Goal: Task Accomplishment & Management: Manage account settings

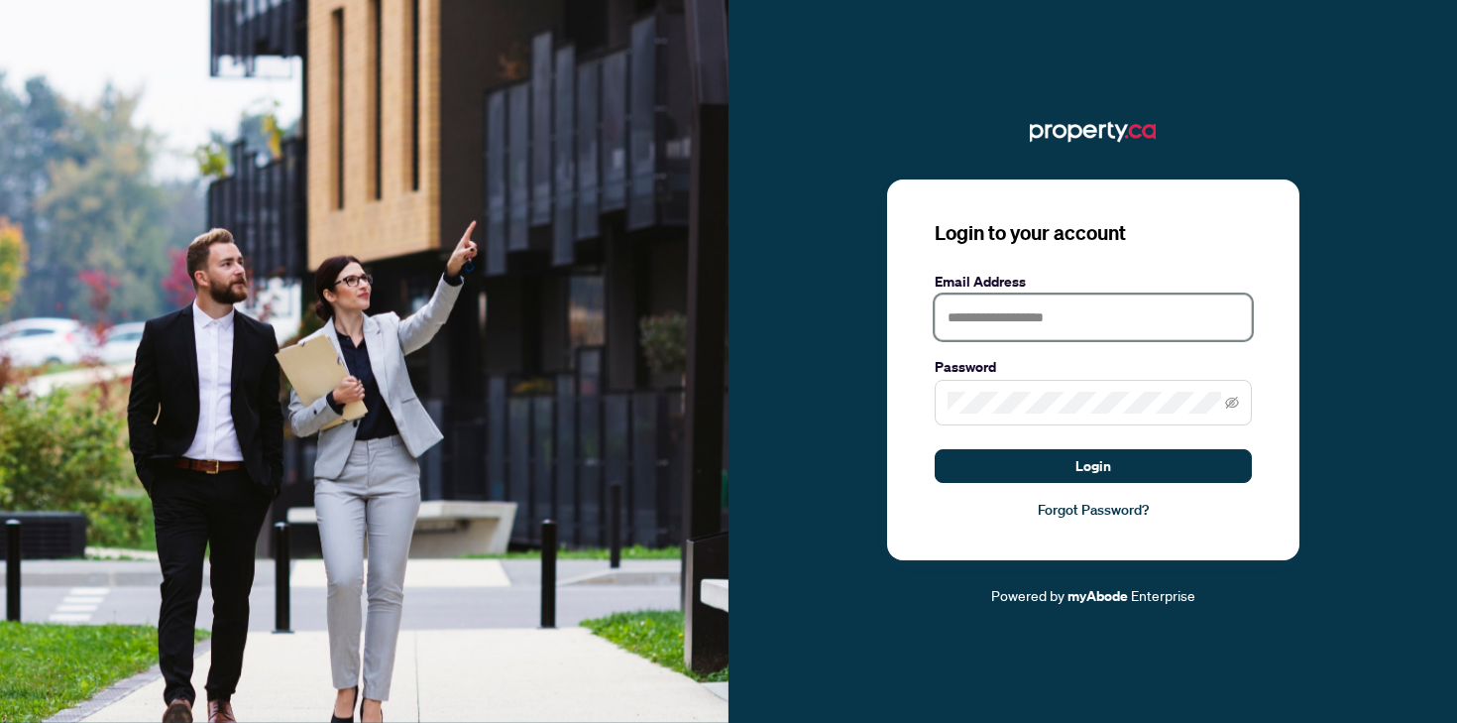
click at [1063, 315] on input "text" at bounding box center [1093, 317] width 317 height 46
type input "**********"
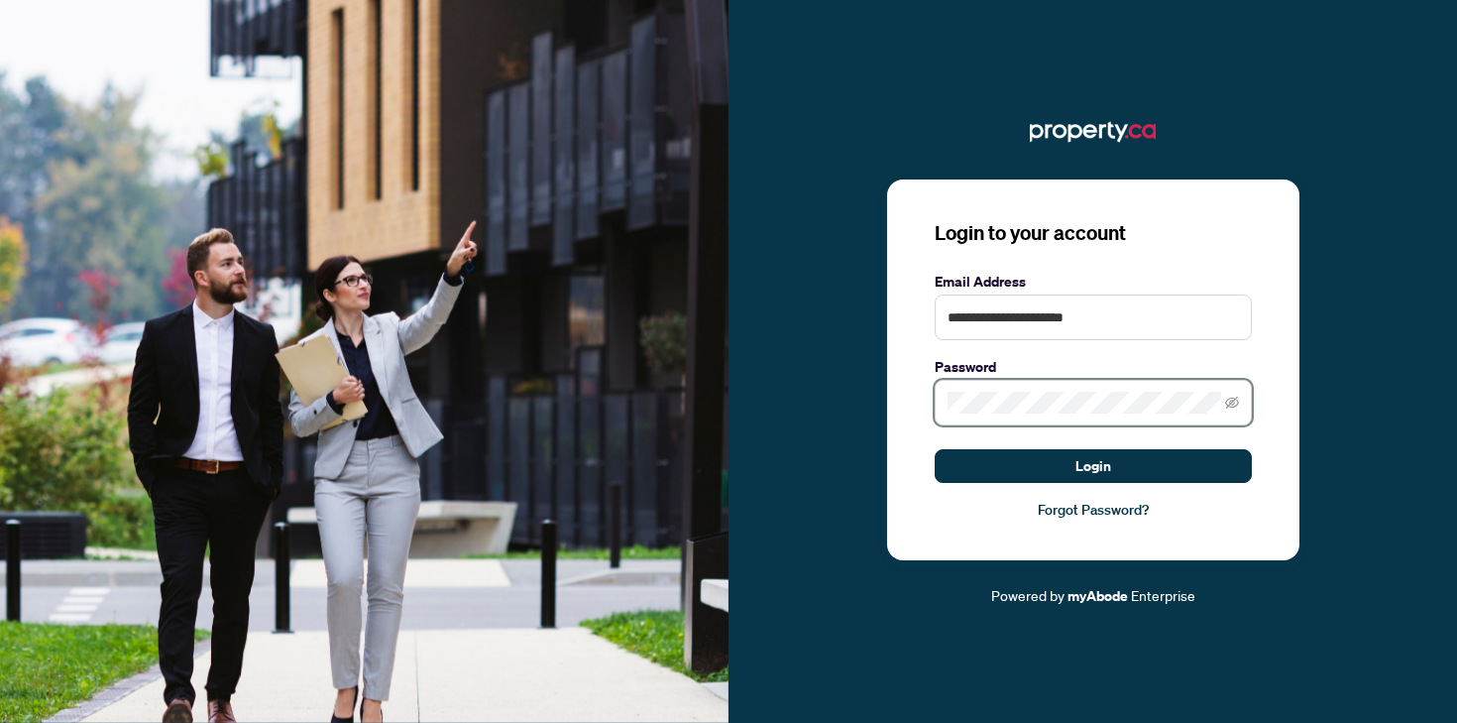
click at [935, 449] on button "Login" at bounding box center [1093, 466] width 317 height 34
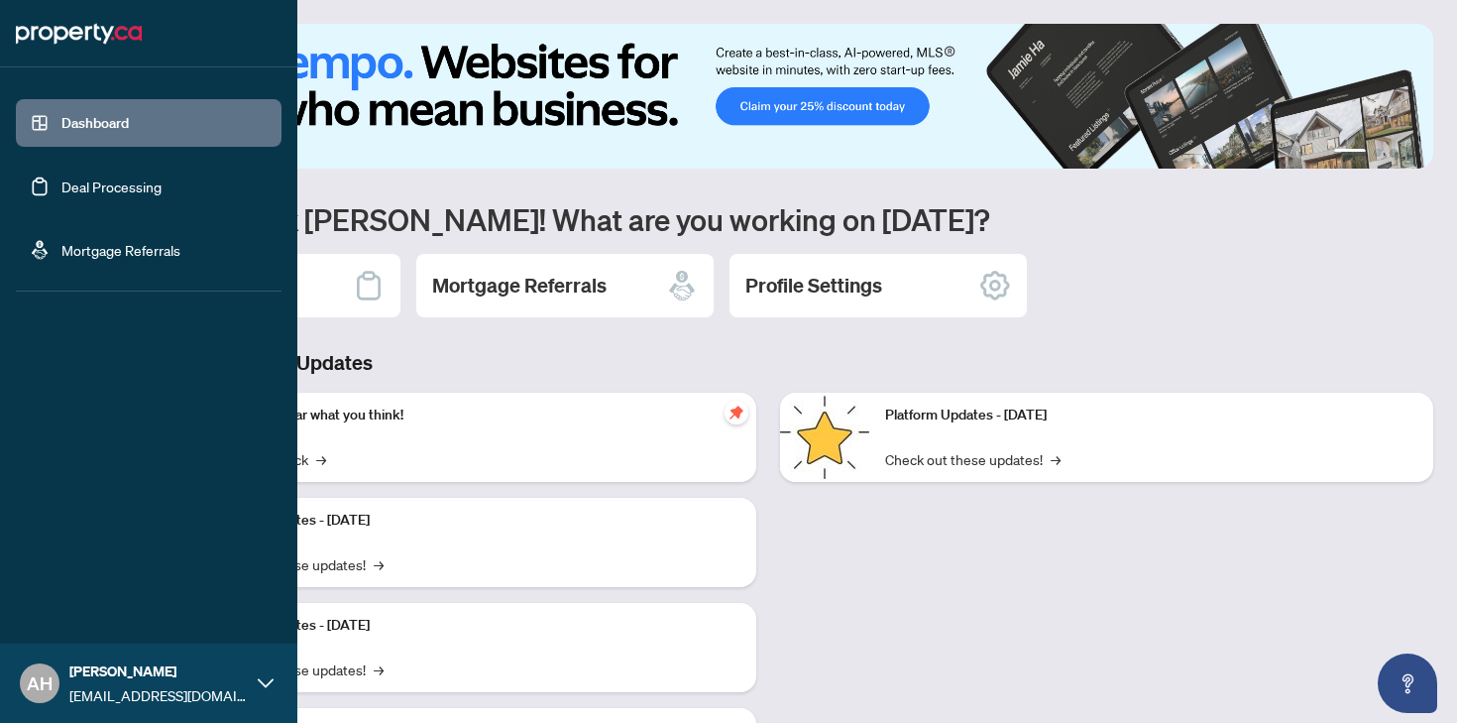
click at [61, 190] on link "Deal Processing" at bounding box center [111, 186] width 100 height 18
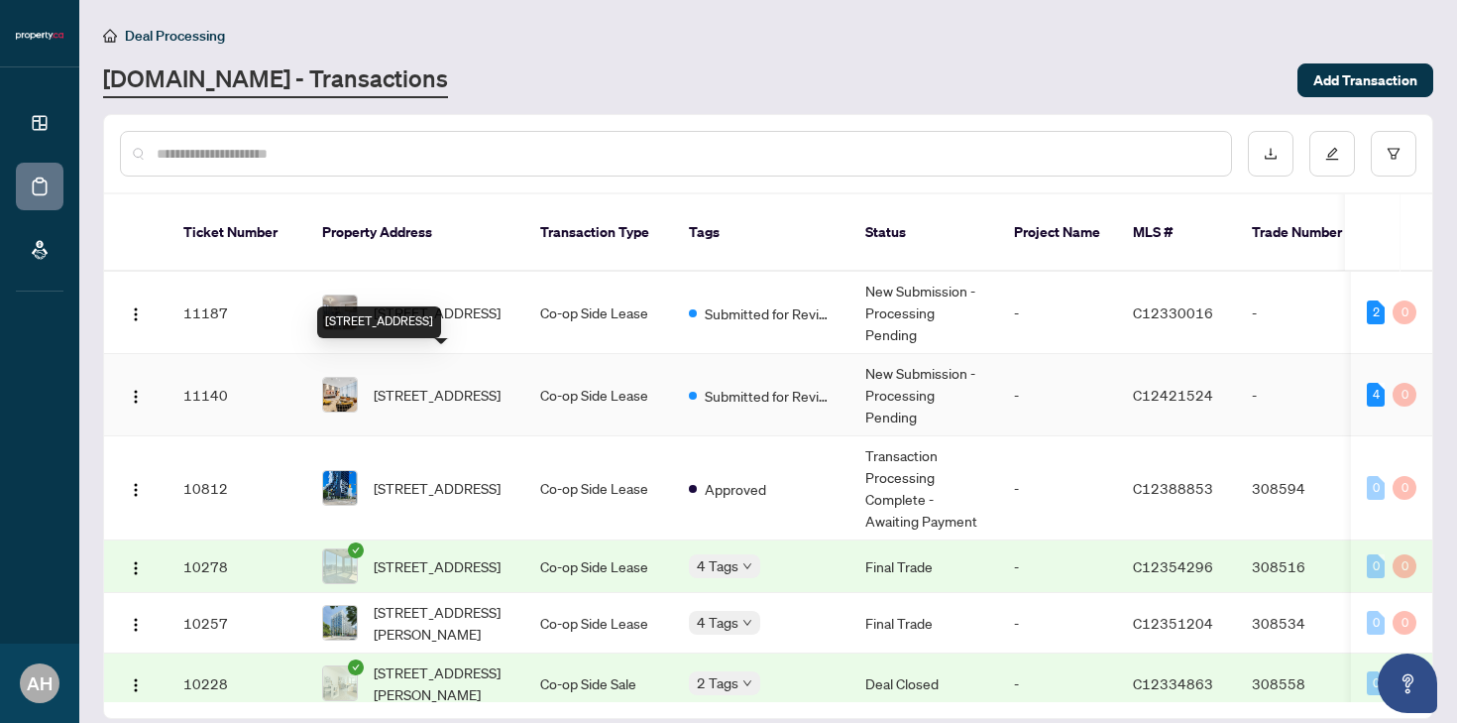
click at [414, 384] on span "[STREET_ADDRESS]" at bounding box center [437, 395] width 127 height 22
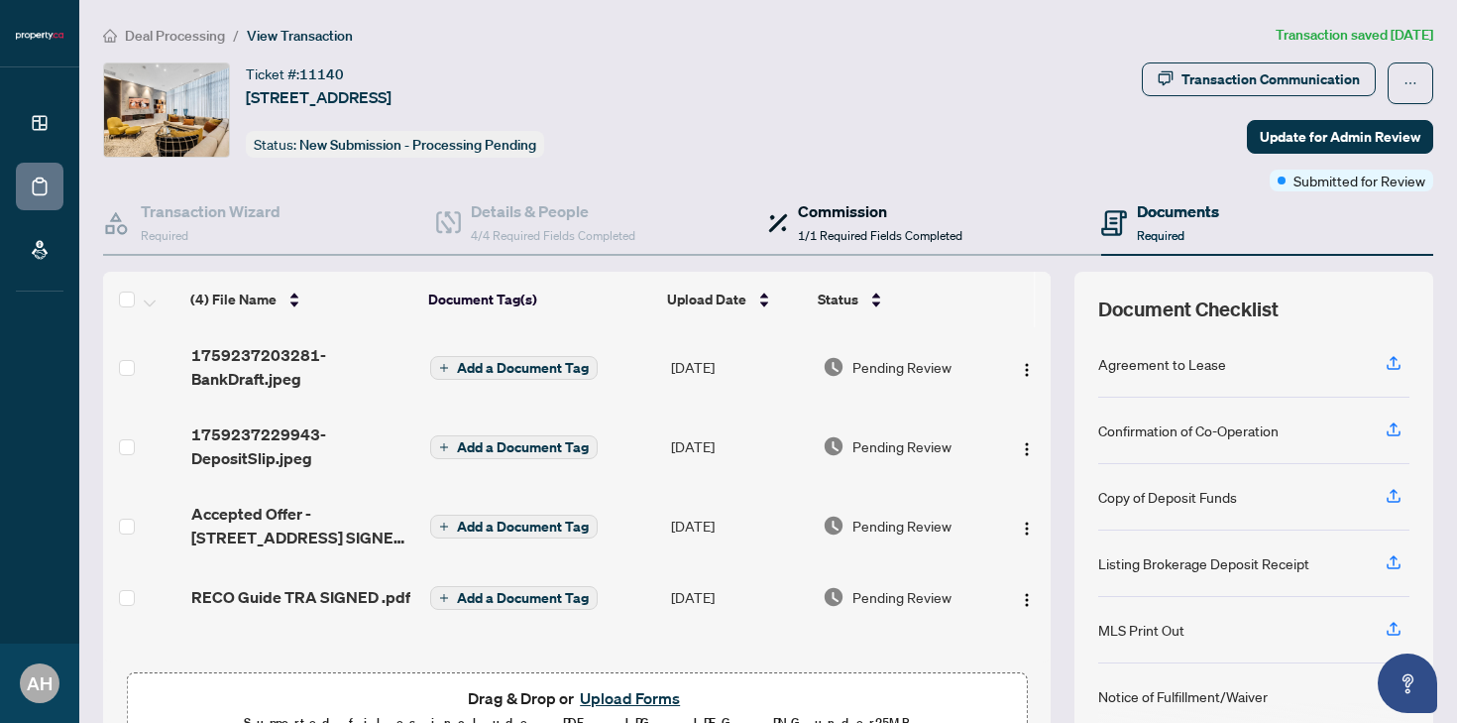
click at [822, 219] on h4 "Commission" at bounding box center [880, 211] width 165 height 24
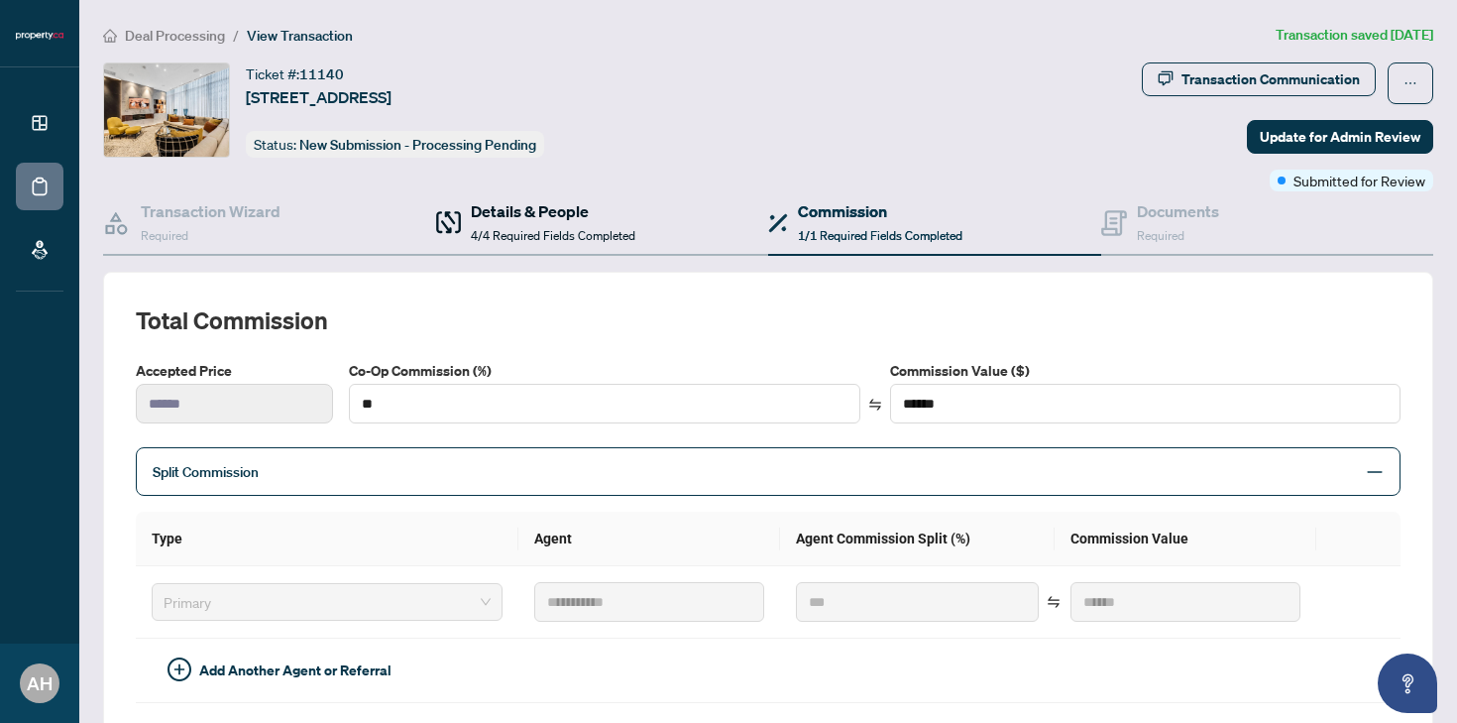
drag, startPoint x: 570, startPoint y: 228, endPoint x: 597, endPoint y: 240, distance: 29.3
click at [570, 228] on span "4/4 Required Fields Completed" at bounding box center [553, 235] width 165 height 15
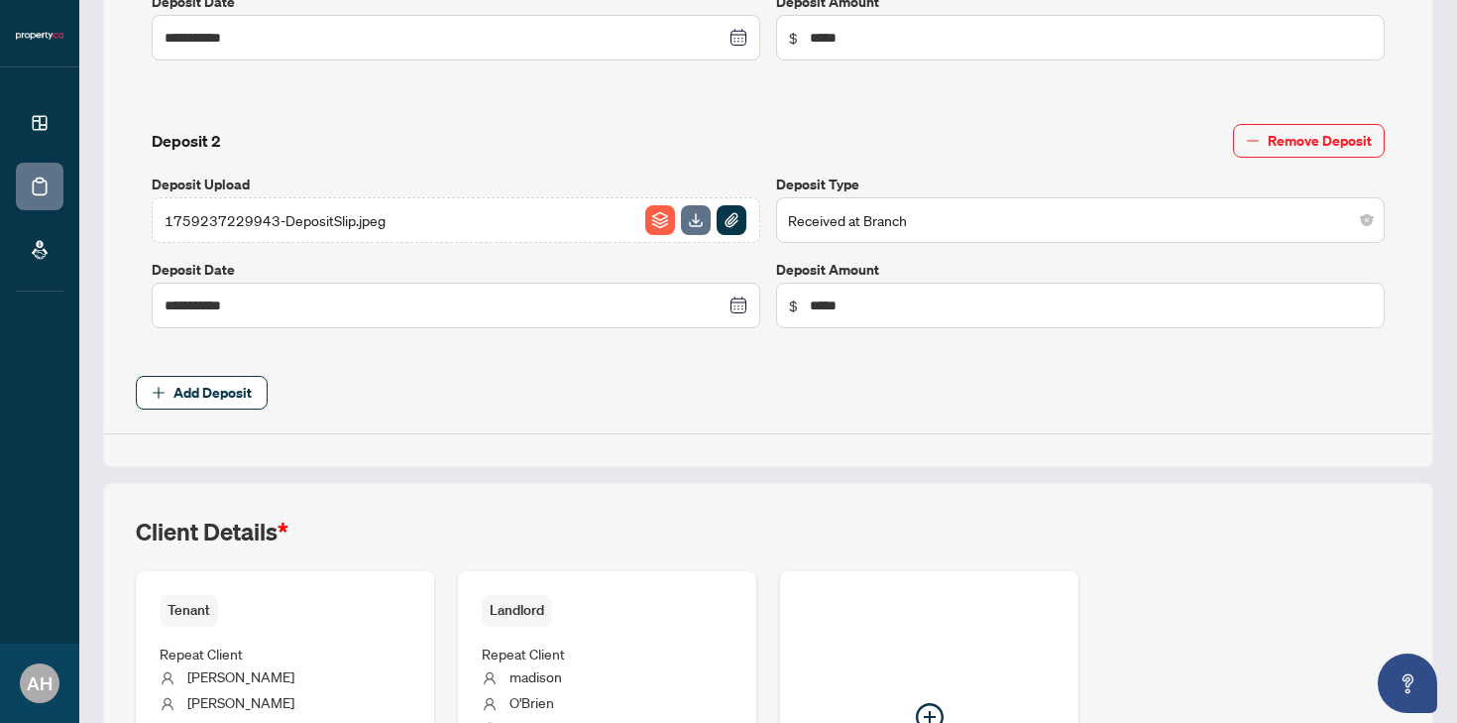
scroll to position [996, 0]
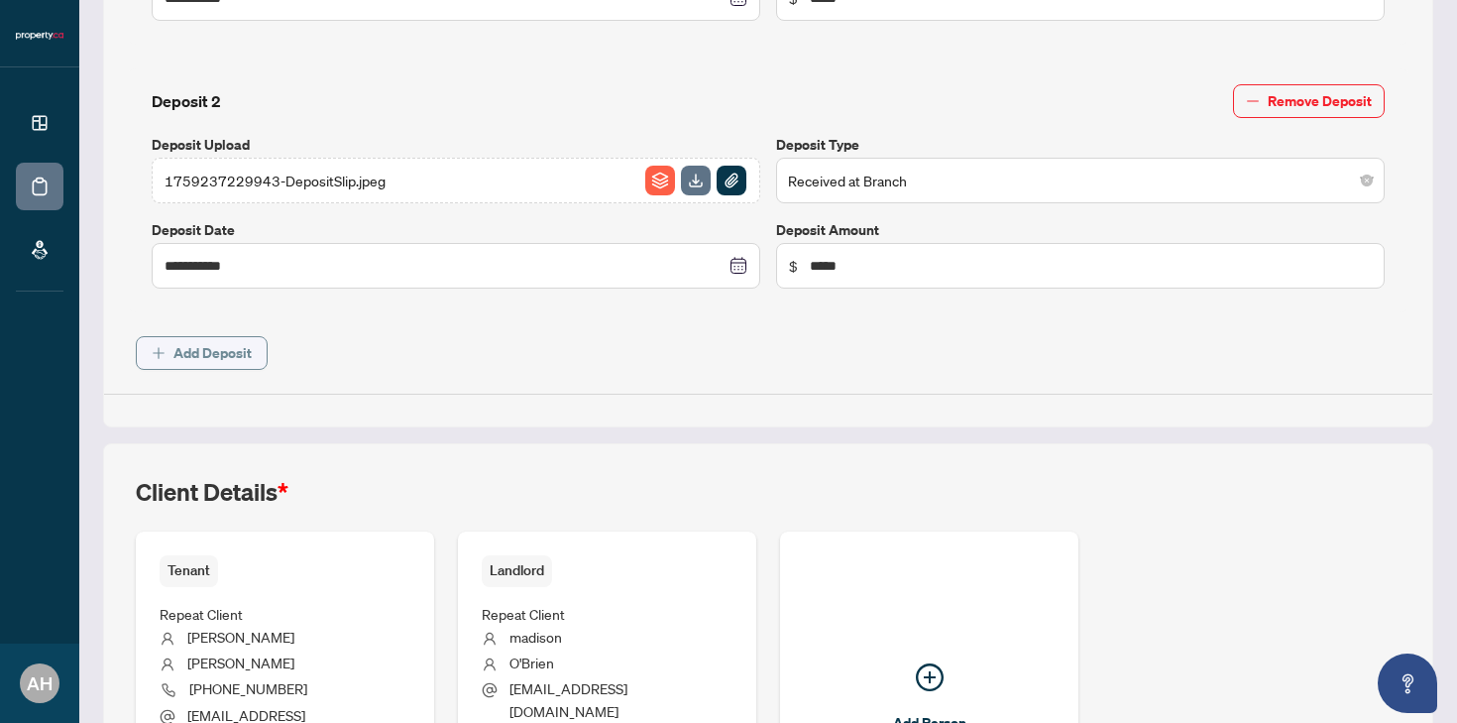
click at [231, 348] on span "Add Deposit" at bounding box center [213, 353] width 78 height 32
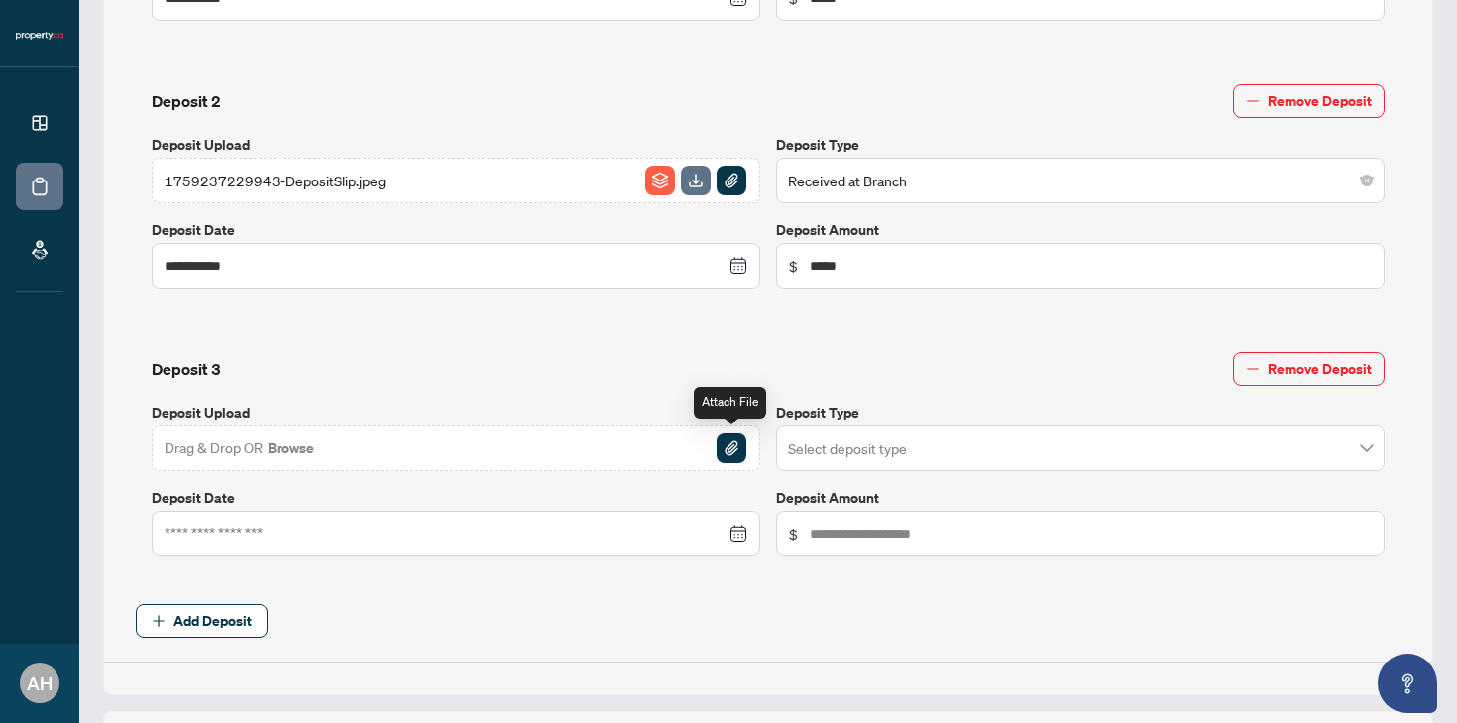
click at [726, 441] on img "button" at bounding box center [732, 448] width 30 height 30
click at [863, 439] on input "search" at bounding box center [1071, 451] width 567 height 44
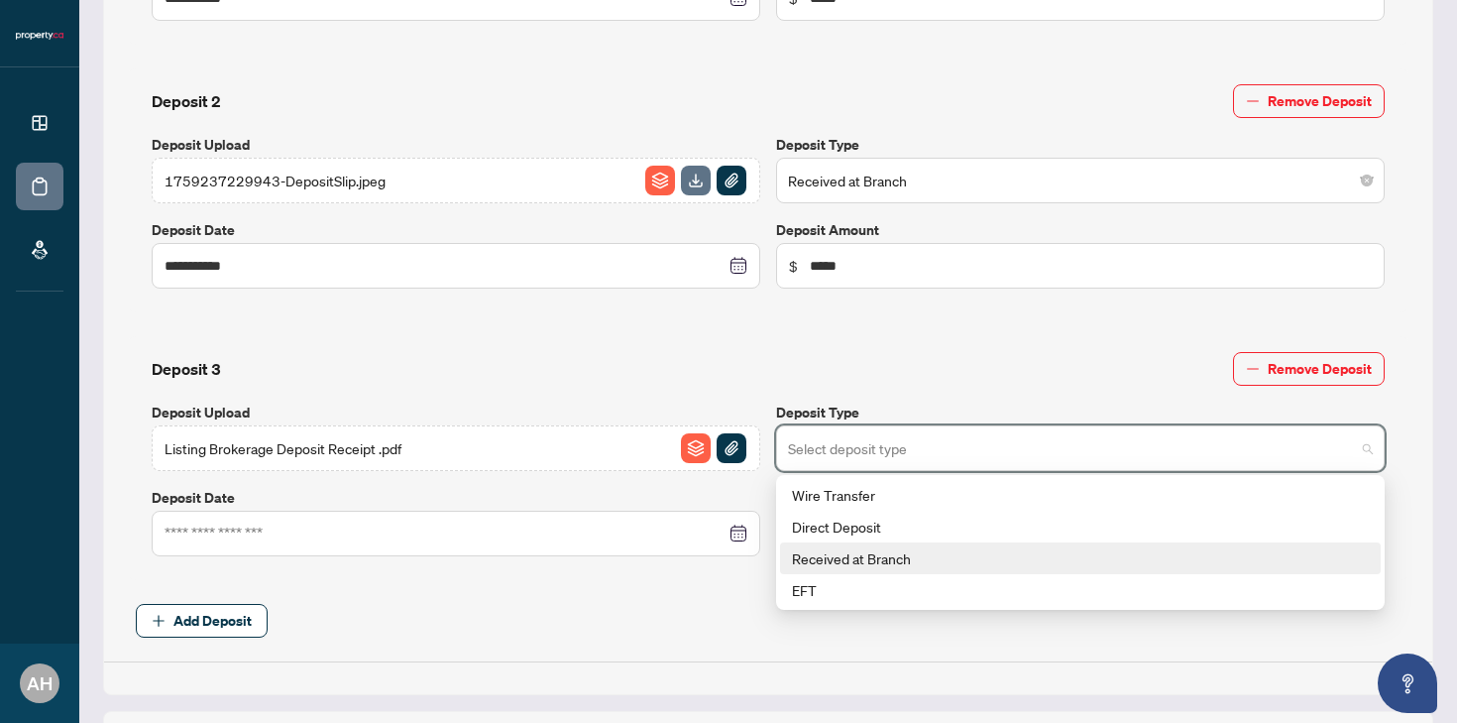
click at [854, 551] on div "Received at Branch" at bounding box center [1080, 558] width 577 height 22
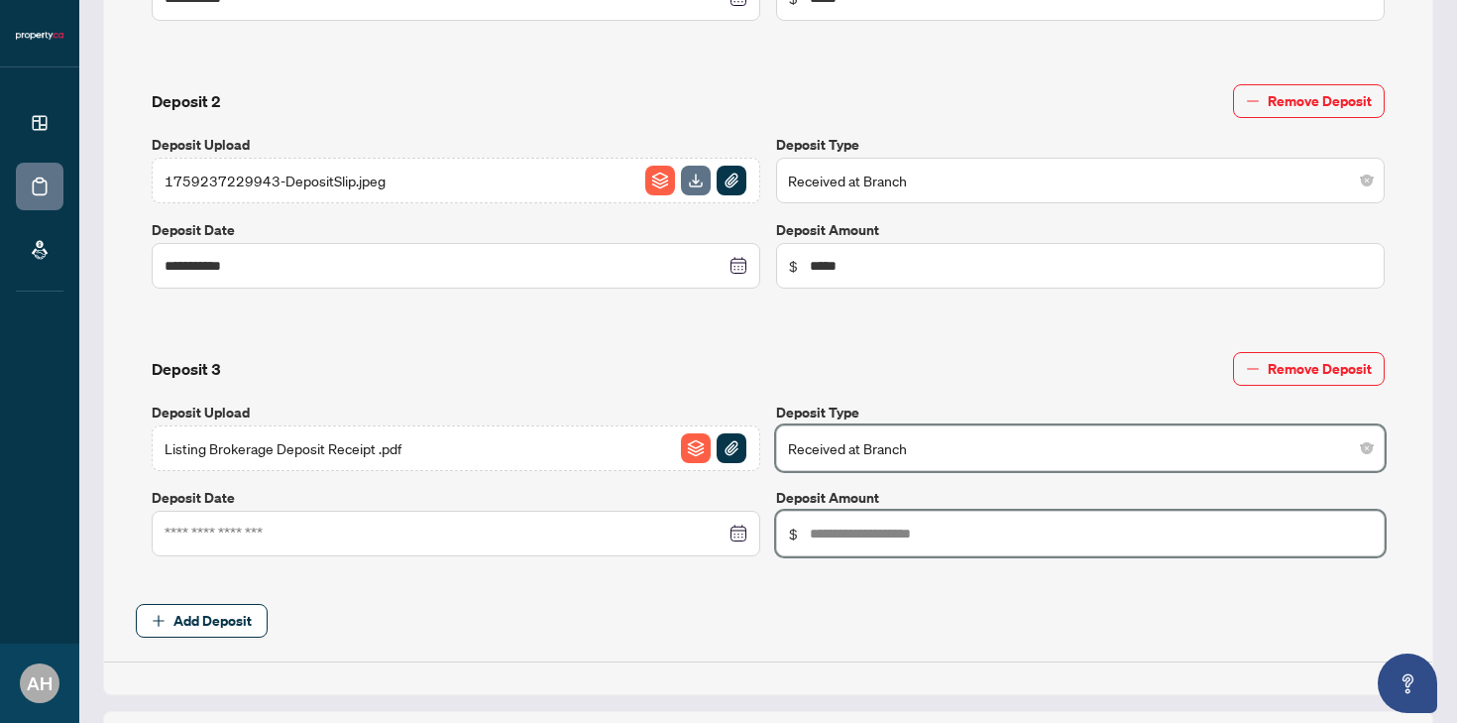
click at [831, 538] on input "text" at bounding box center [1091, 533] width 562 height 22
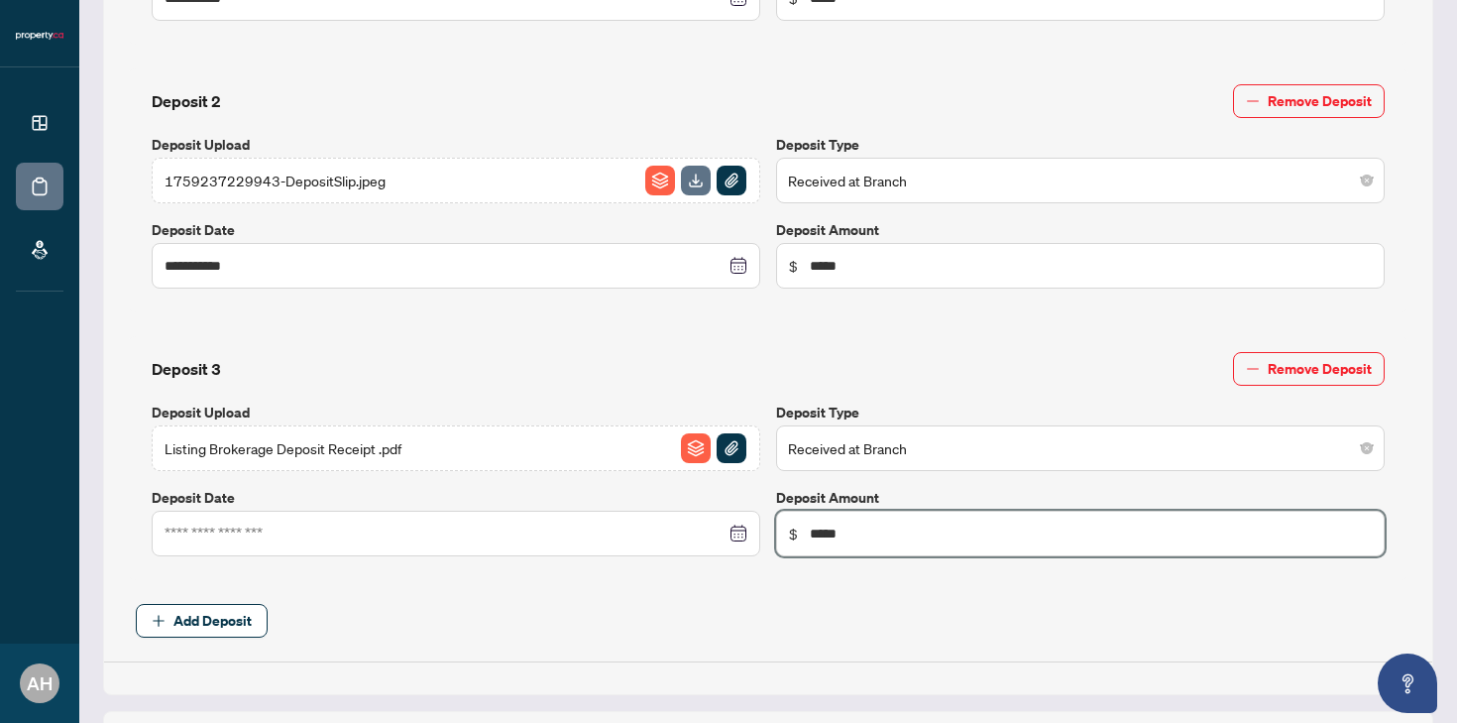
type input "*****"
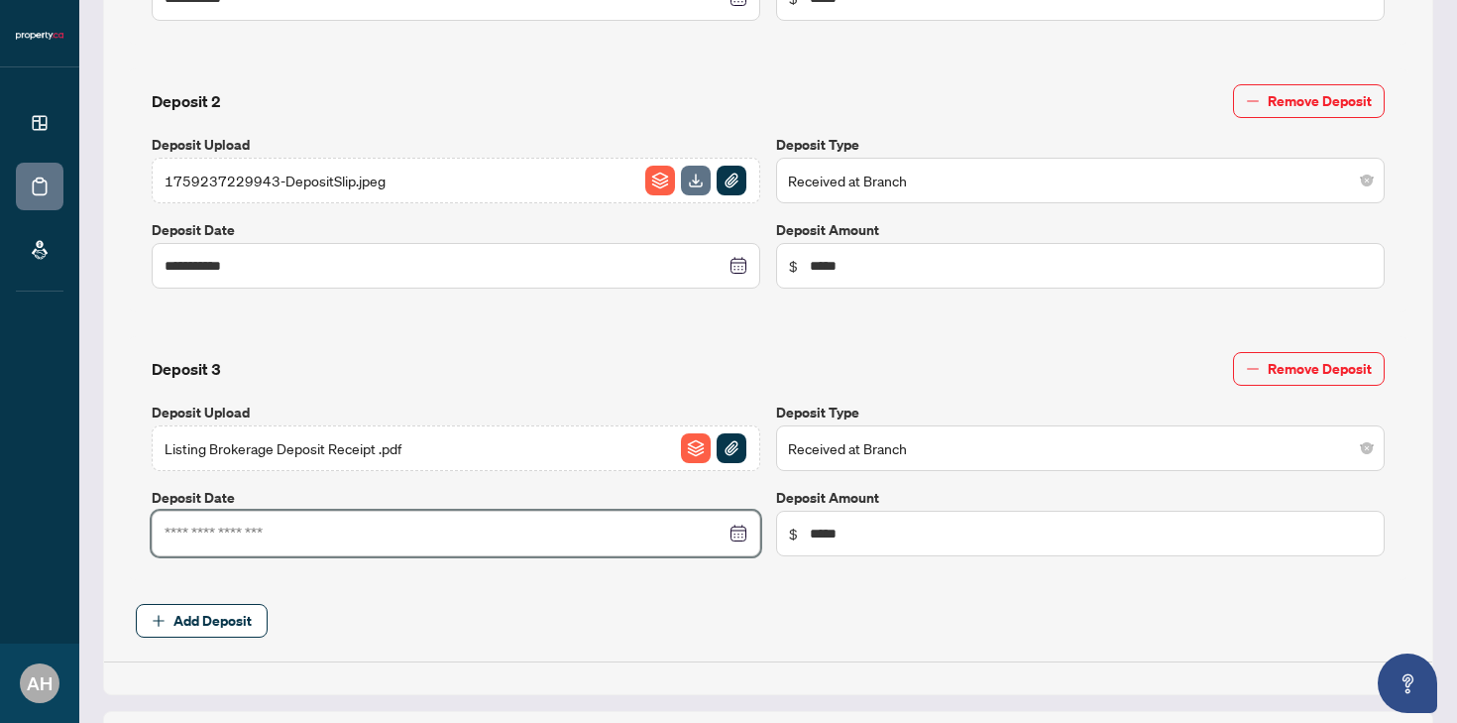
click at [399, 532] on input at bounding box center [445, 533] width 561 height 22
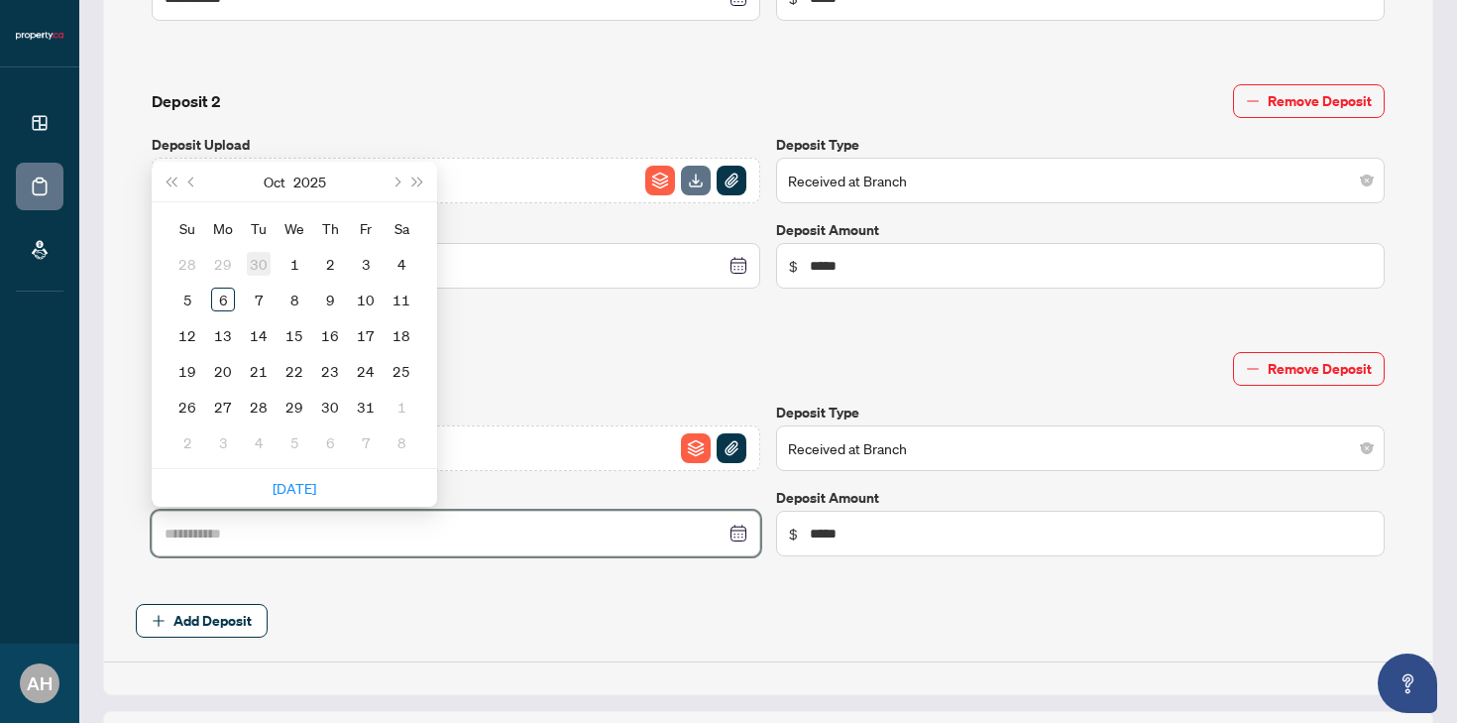
type input "**********"
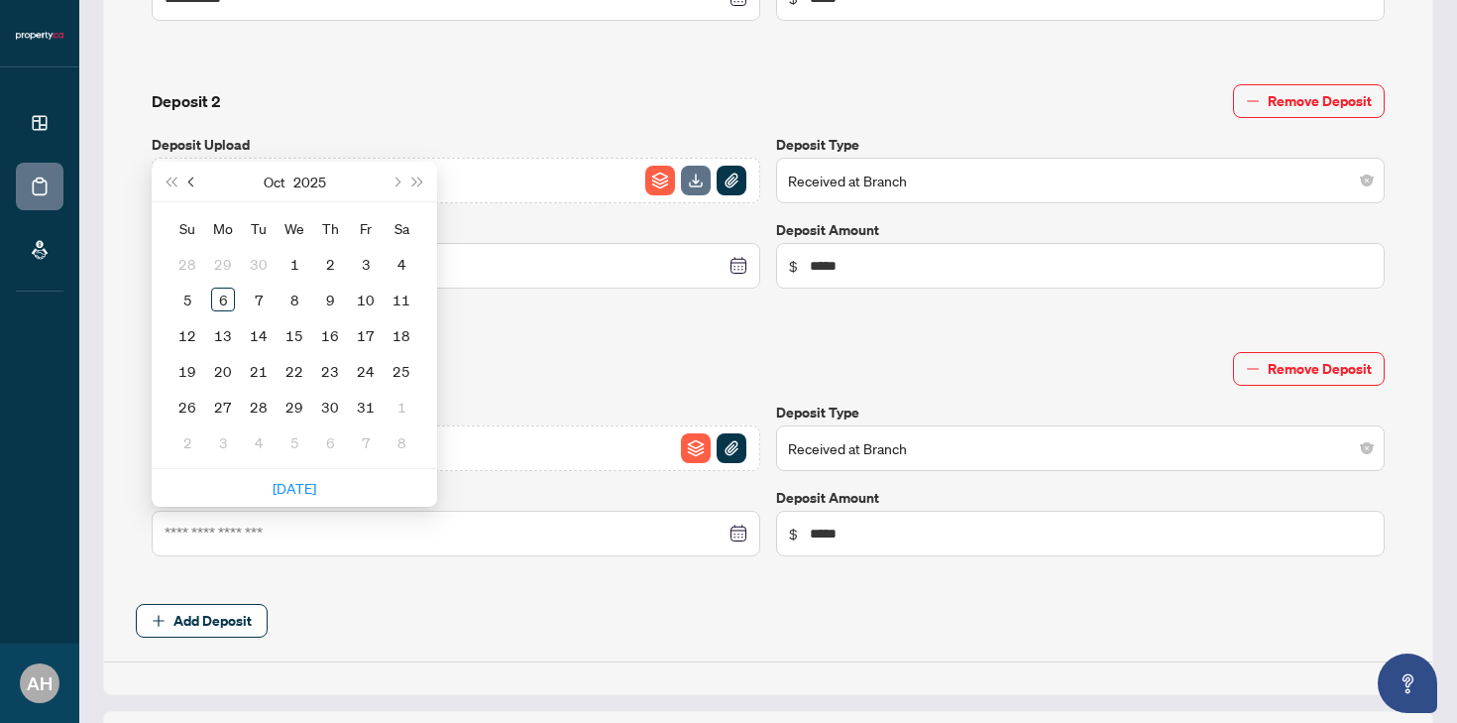
click at [197, 177] on button "Previous month (PageUp)" at bounding box center [192, 182] width 22 height 40
type input "**********"
drag, startPoint x: 215, startPoint y: 400, endPoint x: 229, endPoint y: 399, distance: 13.9
click at [215, 400] on div "29" at bounding box center [223, 407] width 24 height 24
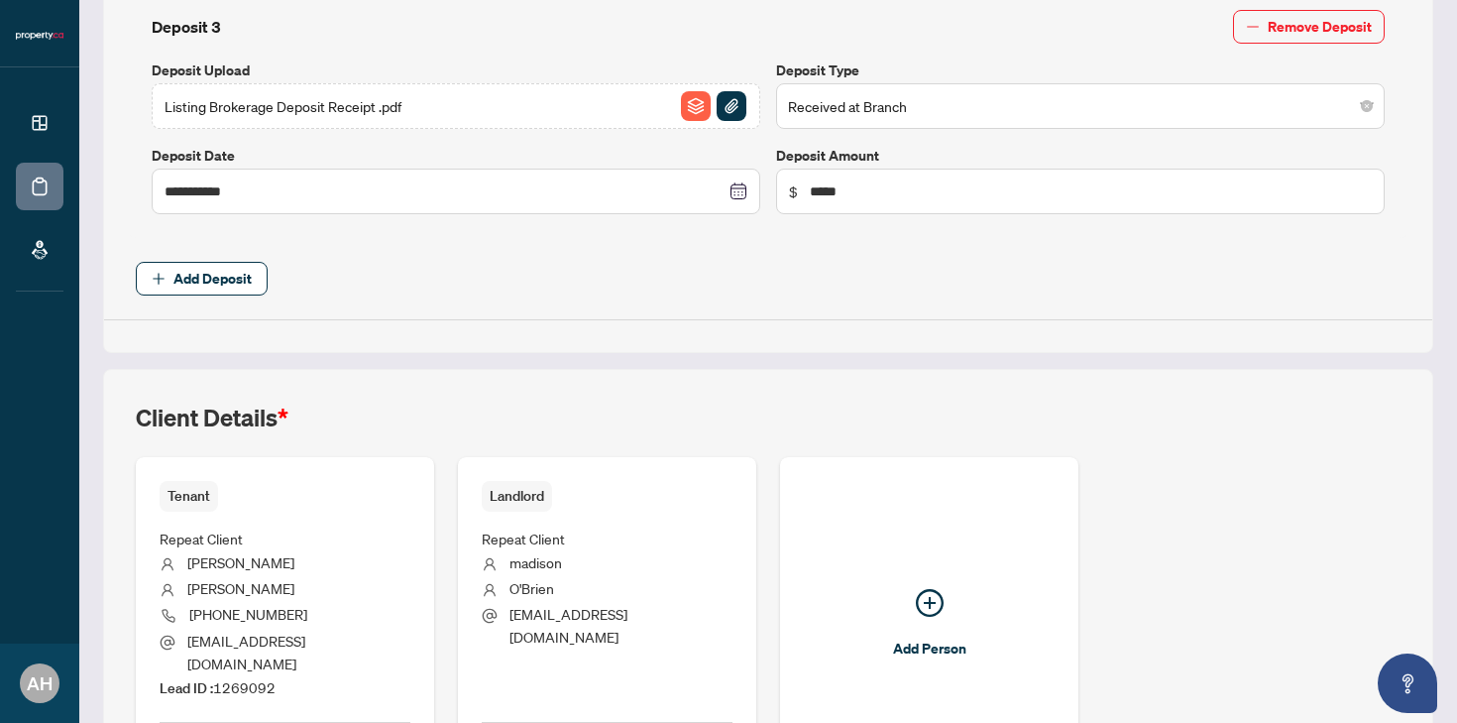
scroll to position [1496, 0]
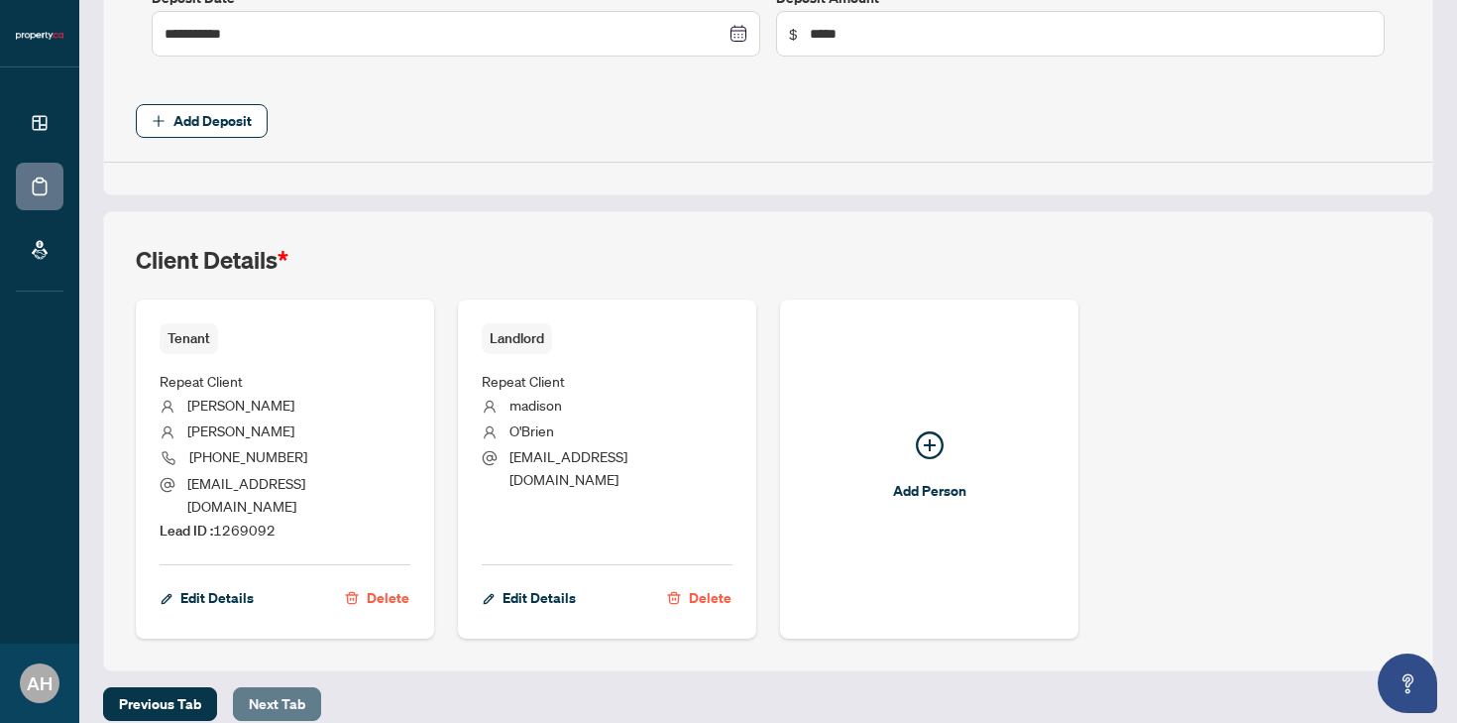
click at [297, 688] on span "Next Tab" at bounding box center [277, 704] width 57 height 32
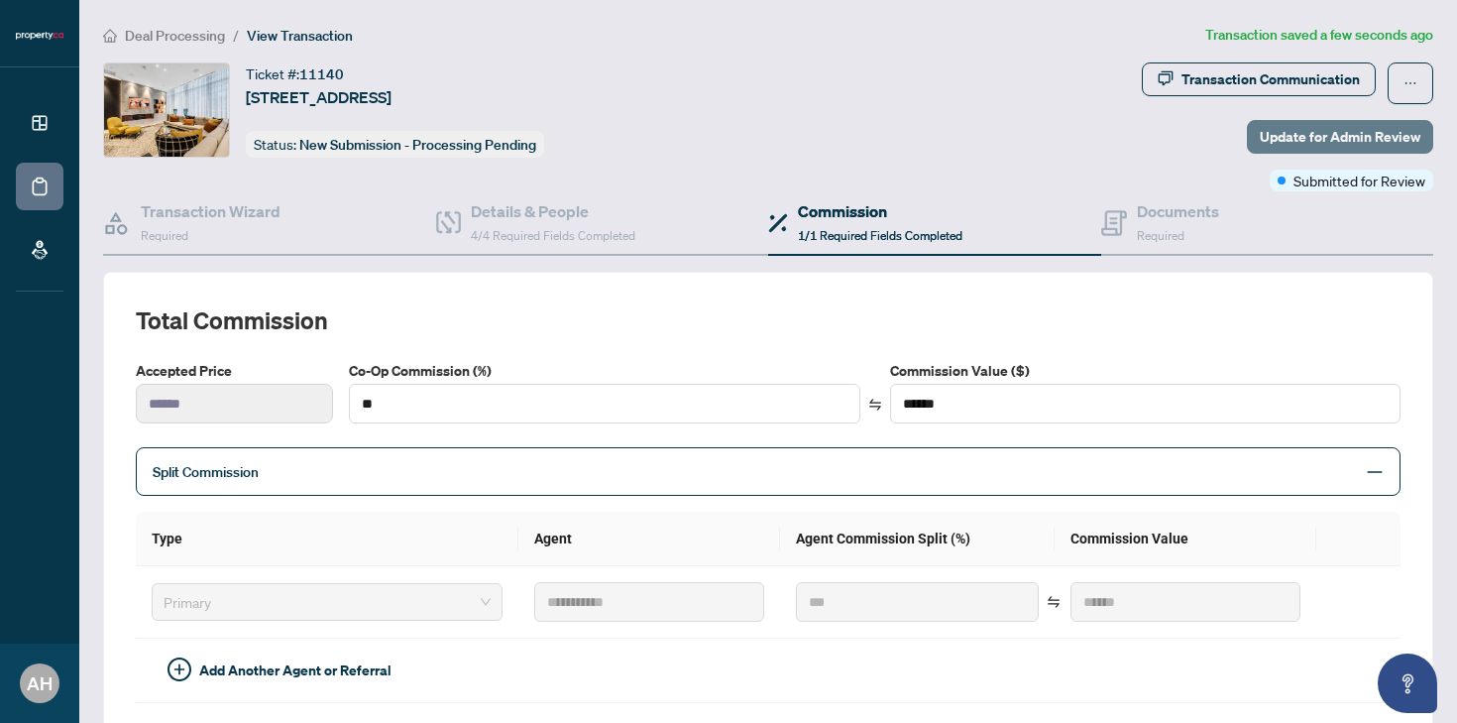
click at [1315, 129] on span "Update for Admin Review" at bounding box center [1340, 137] width 161 height 32
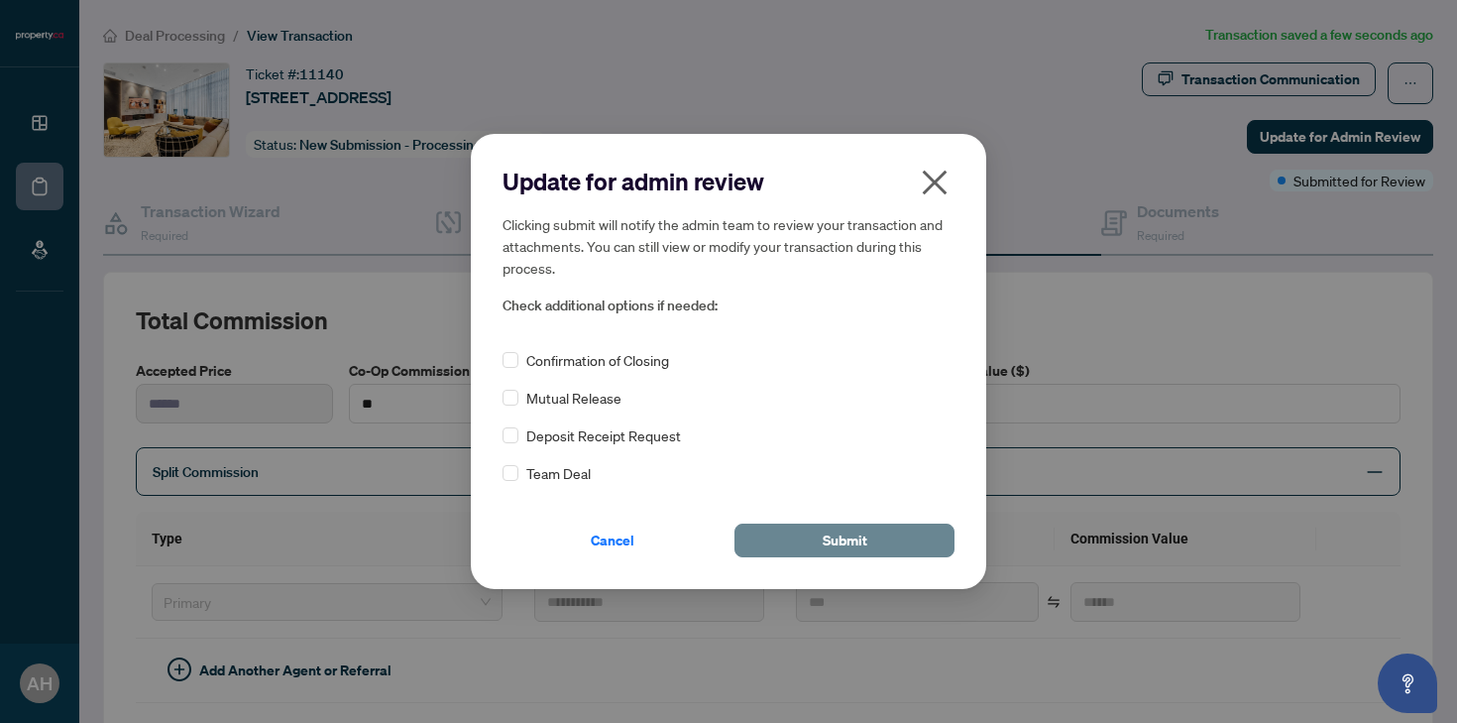
click at [803, 541] on button "Submit" at bounding box center [845, 540] width 220 height 34
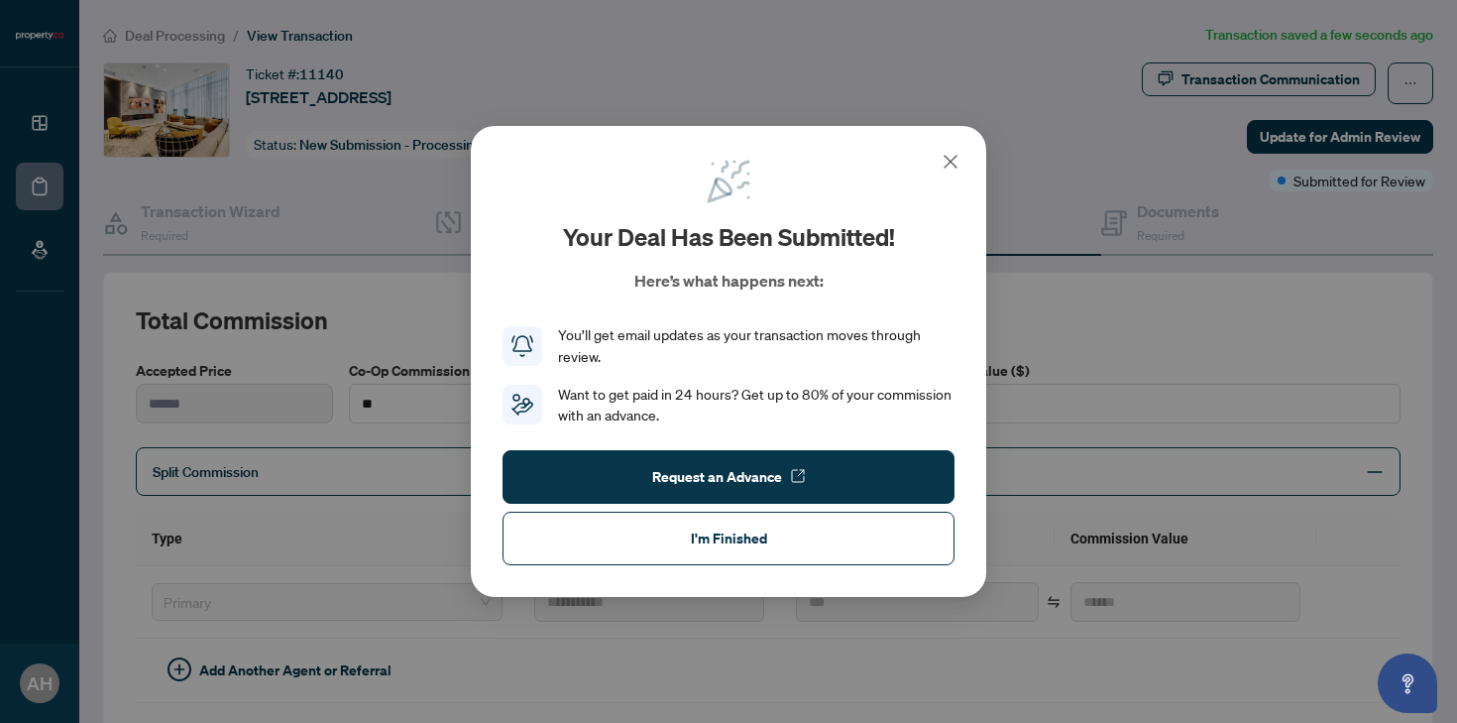
click at [814, 530] on button "I'm Finished" at bounding box center [729, 539] width 452 height 54
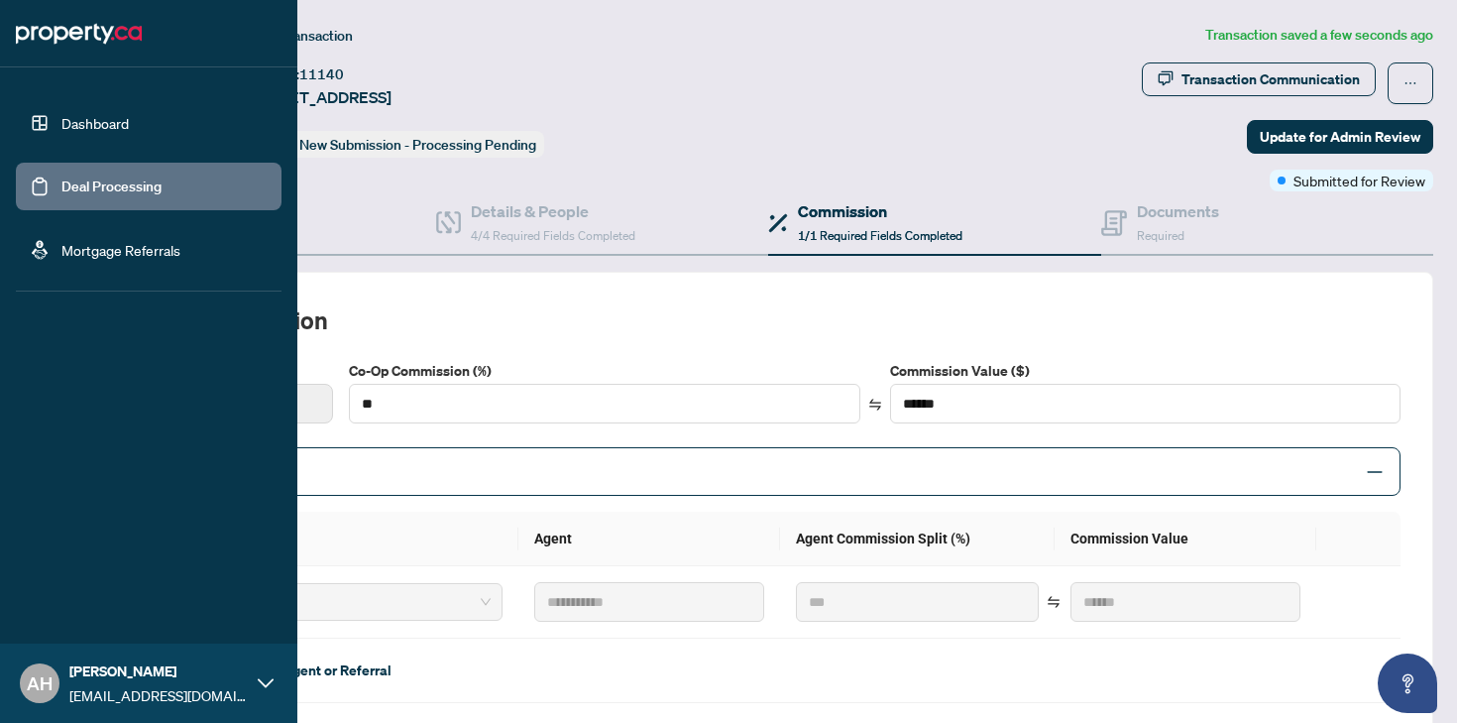
drag, startPoint x: 59, startPoint y: 180, endPoint x: 252, endPoint y: 171, distance: 192.6
click at [61, 180] on link "Deal Processing" at bounding box center [111, 186] width 100 height 18
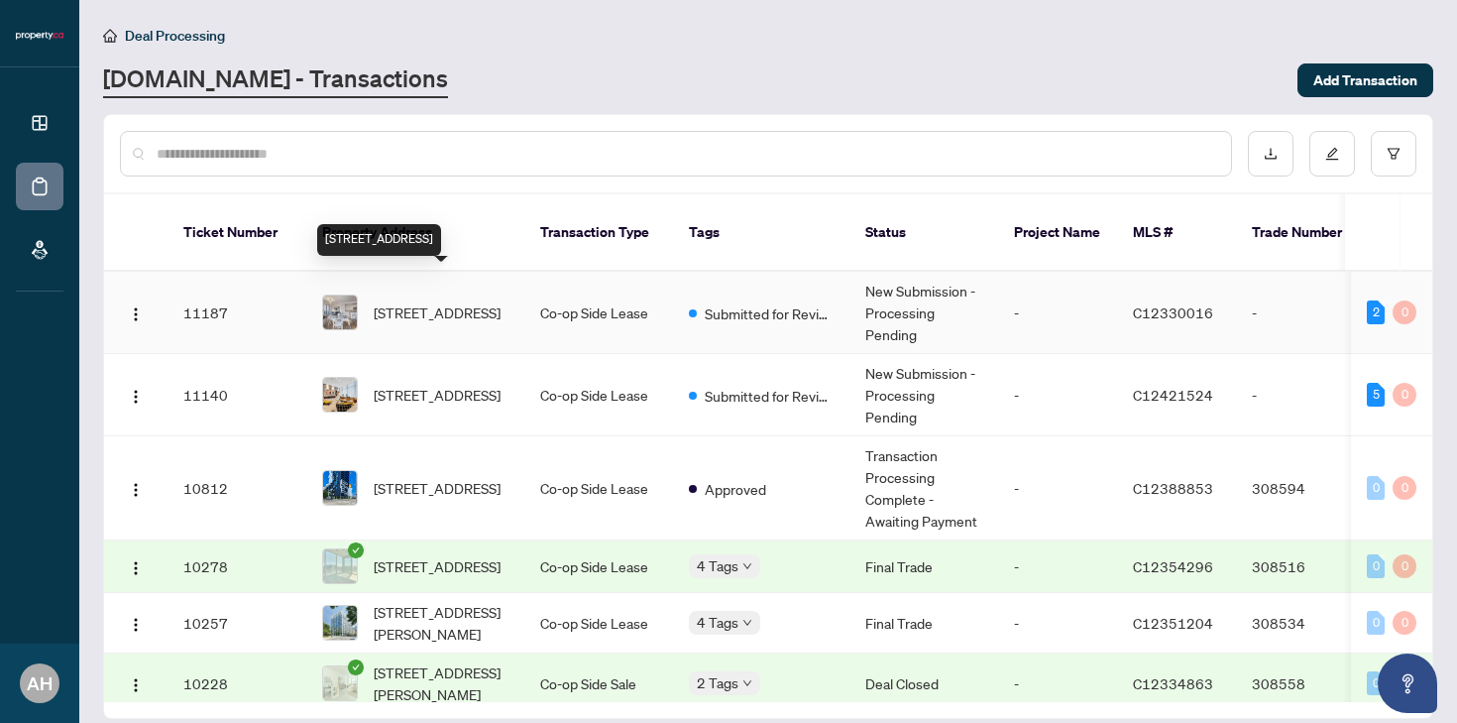
click at [405, 301] on span "[STREET_ADDRESS]" at bounding box center [437, 312] width 127 height 22
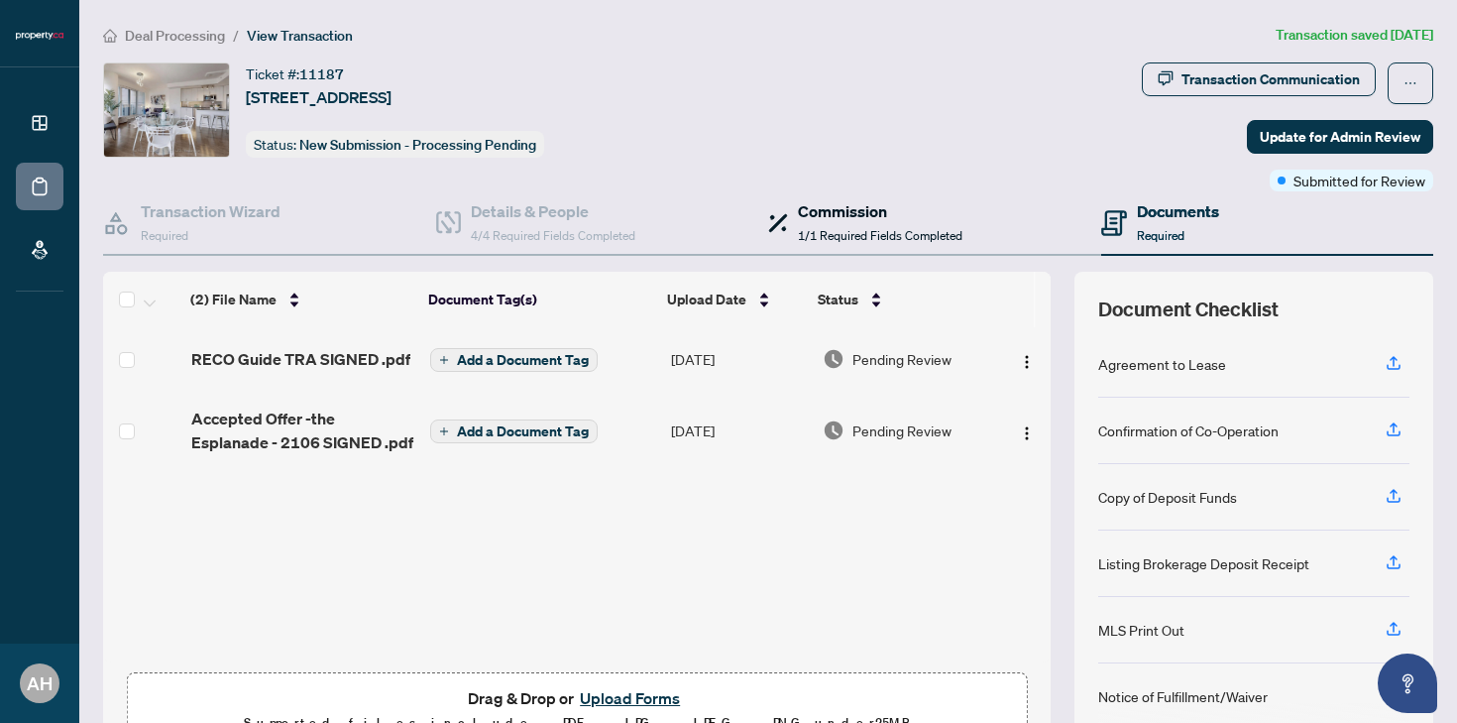
click at [860, 204] on h4 "Commission" at bounding box center [880, 211] width 165 height 24
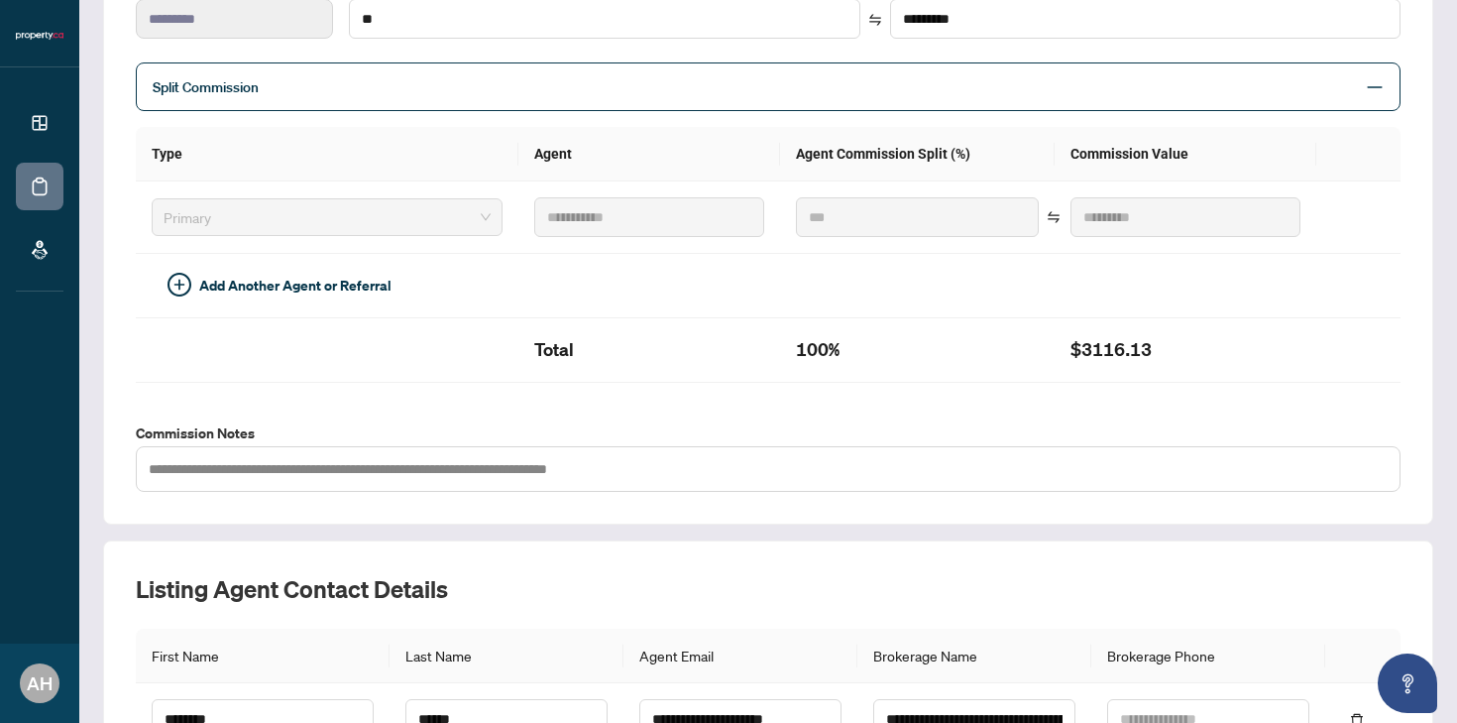
scroll to position [586, 0]
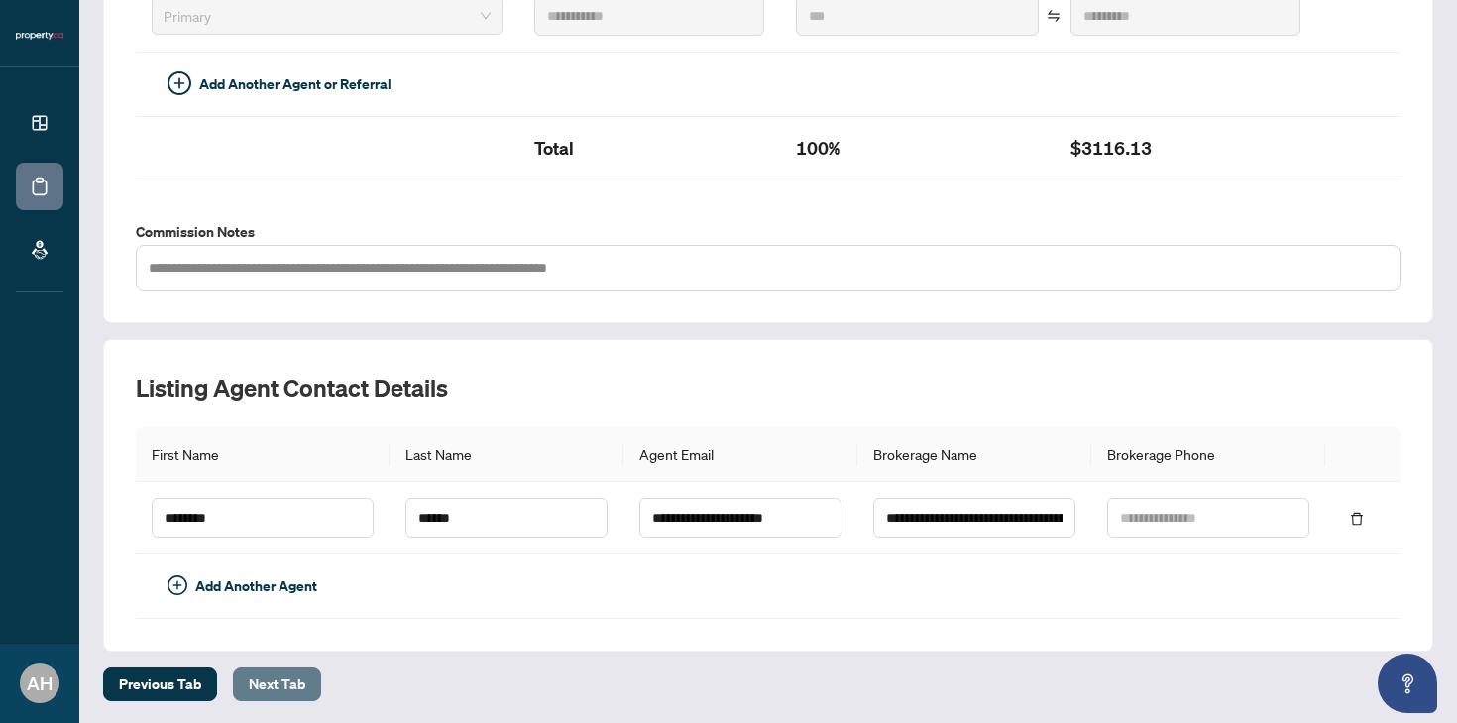
click at [276, 675] on span "Next Tab" at bounding box center [277, 684] width 57 height 32
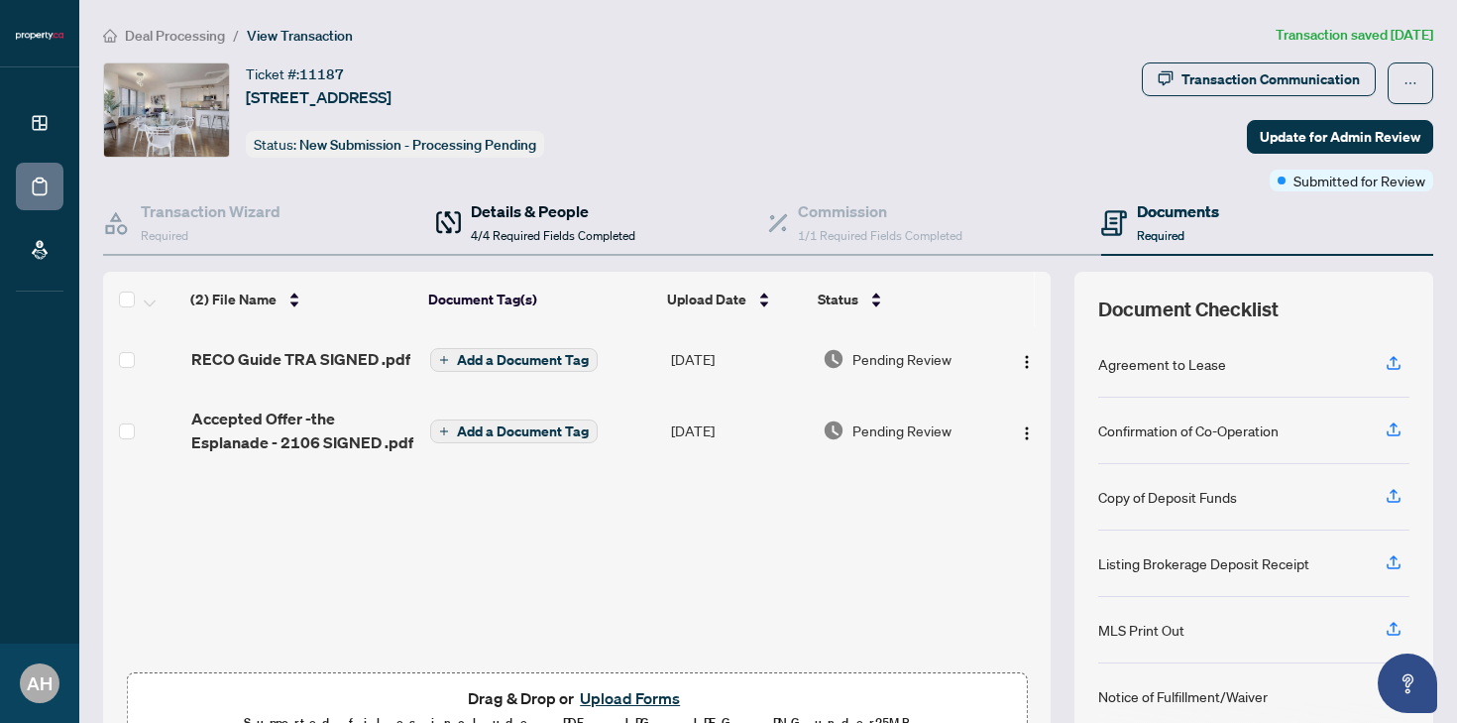
drag, startPoint x: 521, startPoint y: 221, endPoint x: 534, endPoint y: 222, distance: 13.9
click at [521, 221] on h4 "Details & People" at bounding box center [553, 211] width 165 height 24
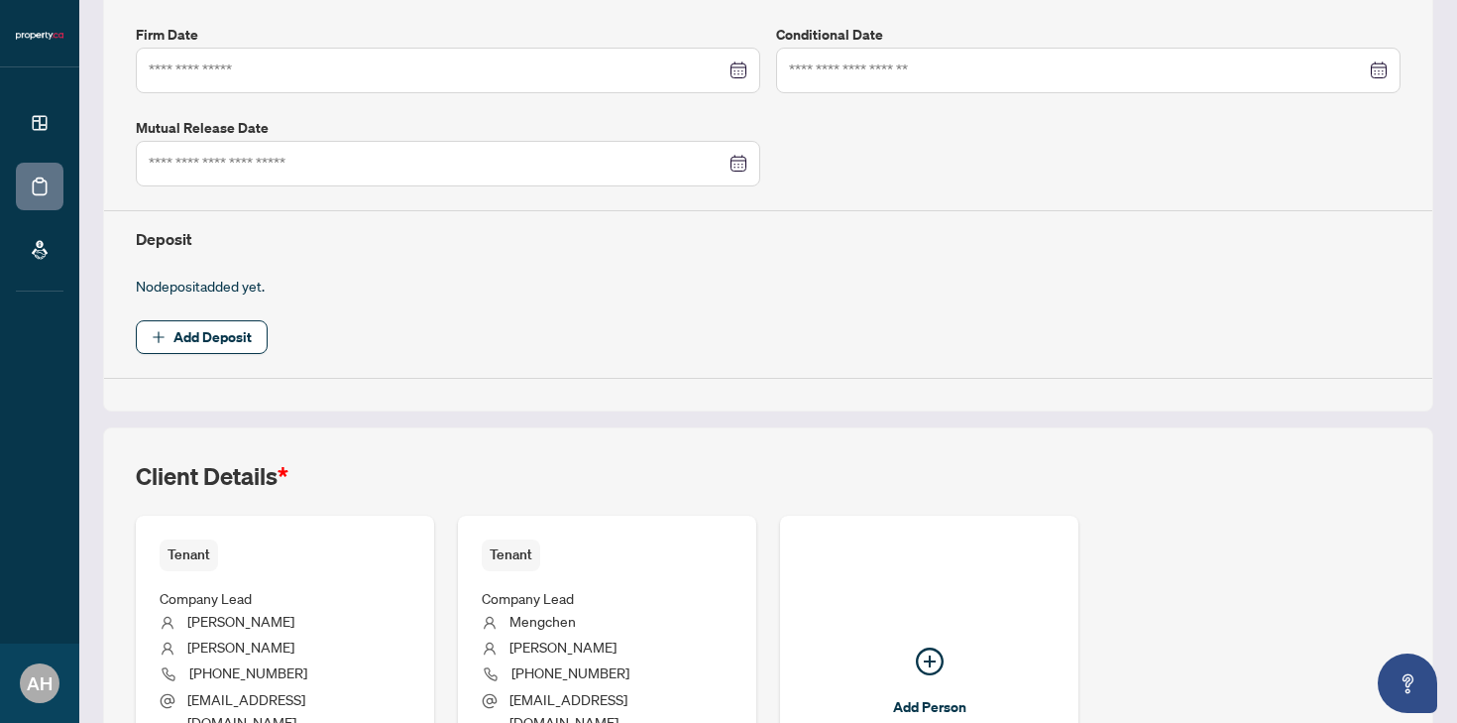
scroll to position [545, 0]
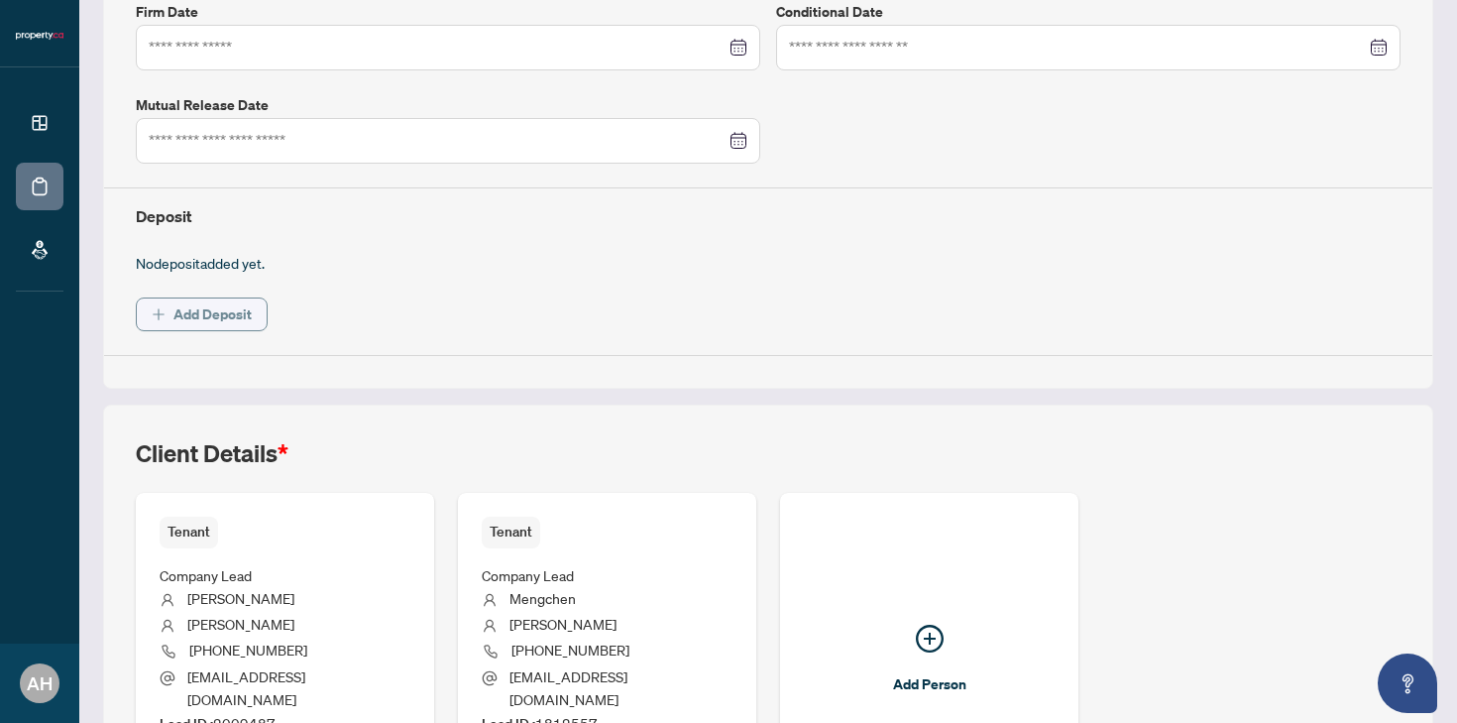
click at [209, 306] on span "Add Deposit" at bounding box center [213, 314] width 78 height 32
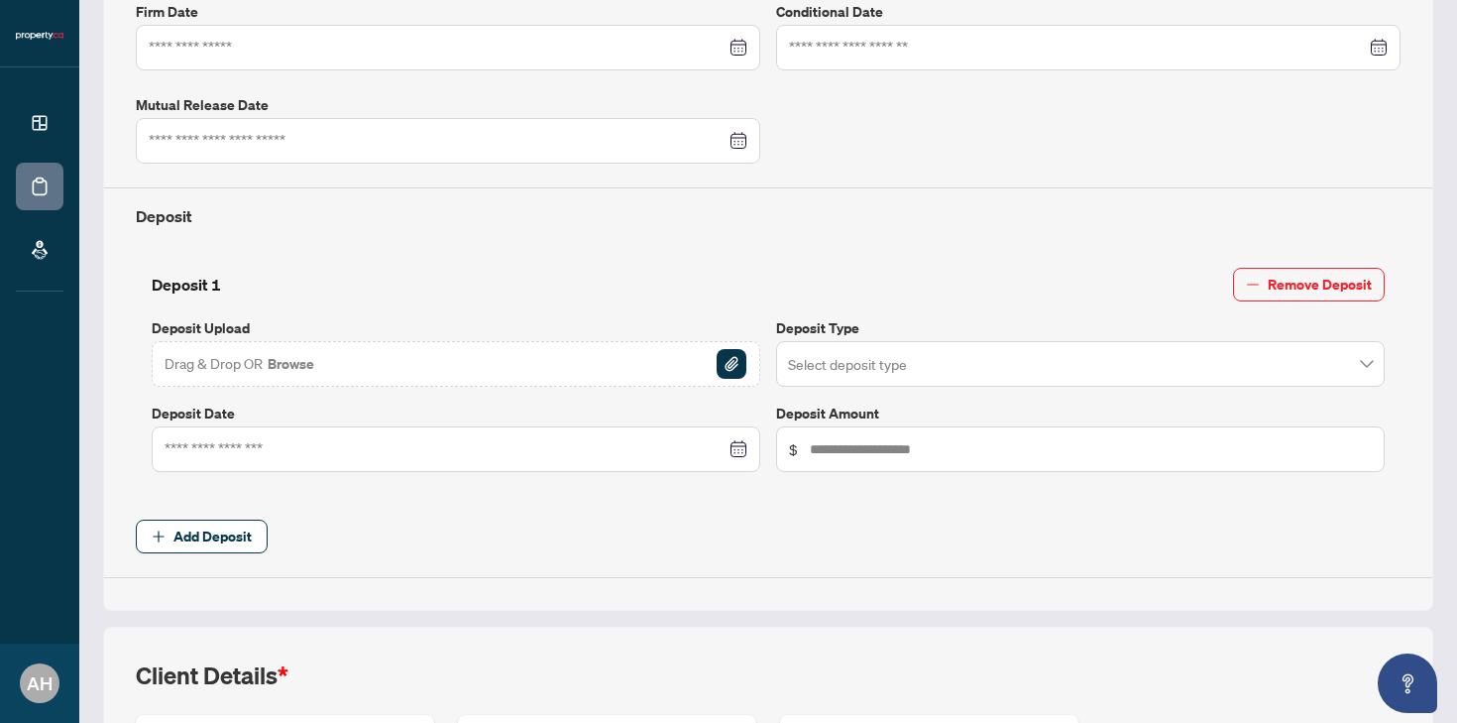
click at [374, 362] on div "Drag & Drop OR Browse" at bounding box center [456, 364] width 609 height 46
click at [735, 354] on img "button" at bounding box center [732, 364] width 30 height 30
click at [926, 358] on input "search" at bounding box center [1071, 367] width 567 height 44
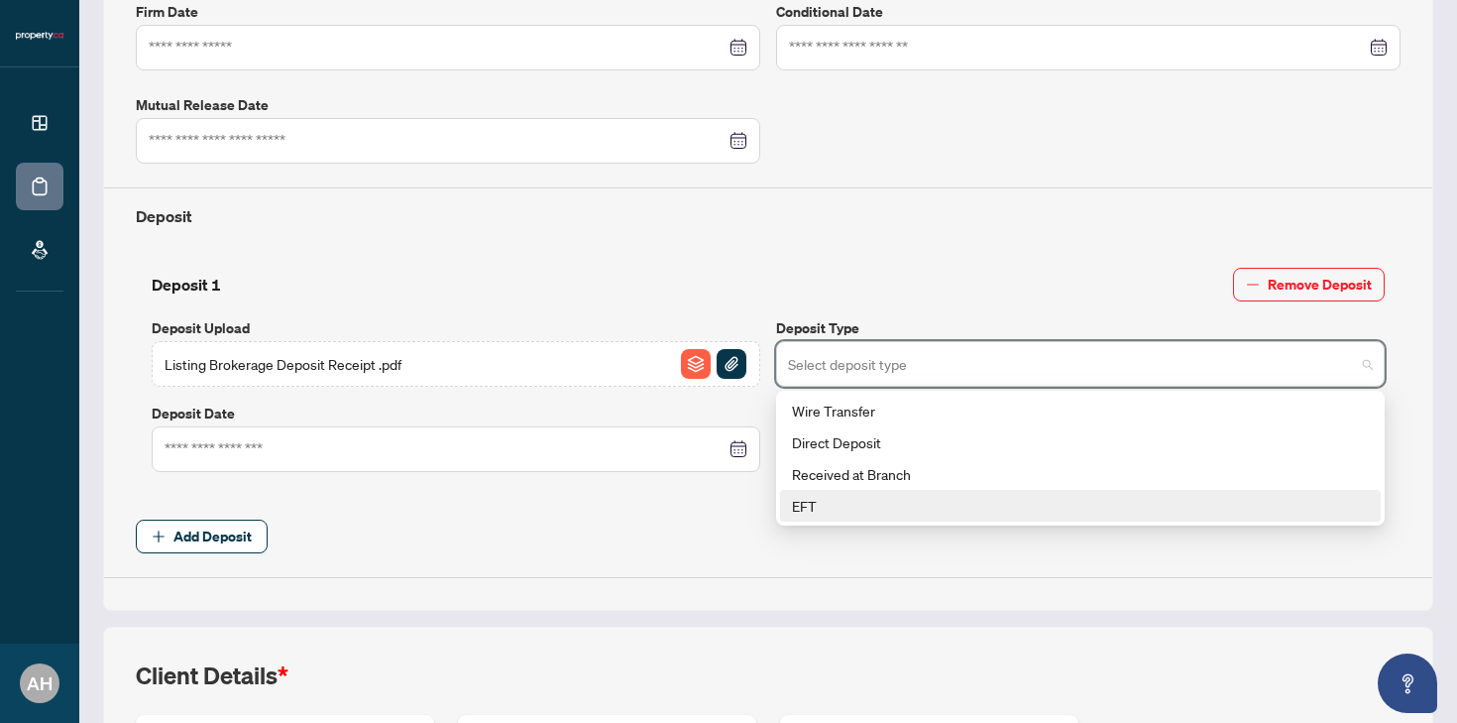
click at [848, 507] on div "EFT" at bounding box center [1080, 506] width 577 height 22
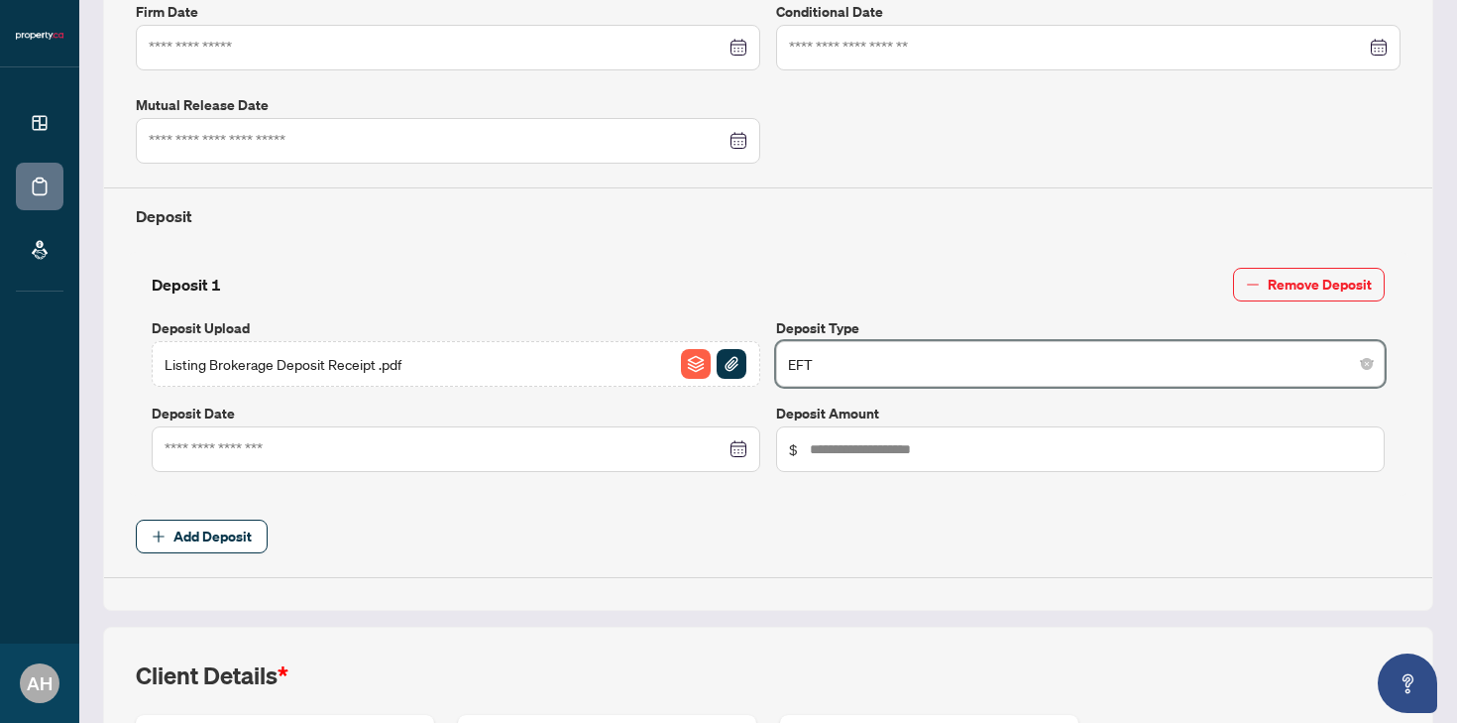
click at [504, 431] on div at bounding box center [456, 449] width 609 height 46
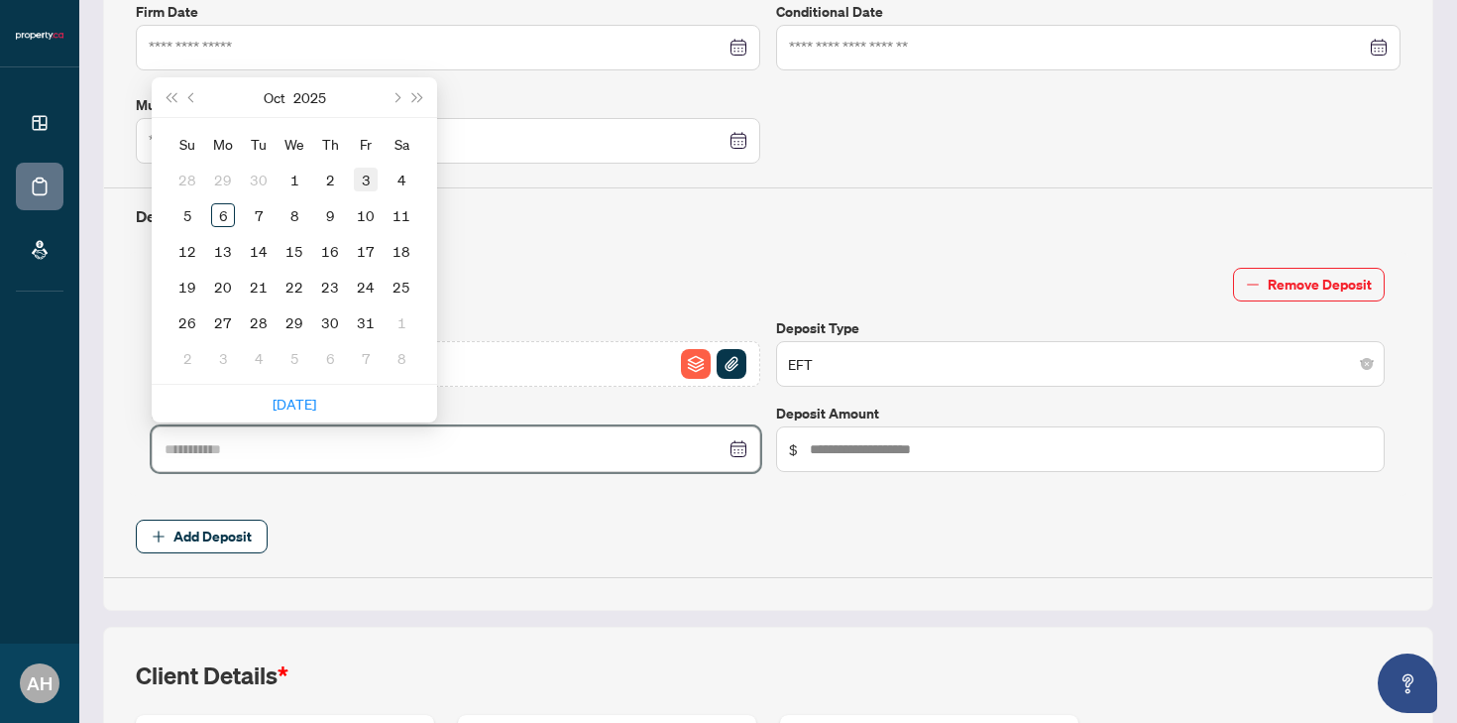
type input "**********"
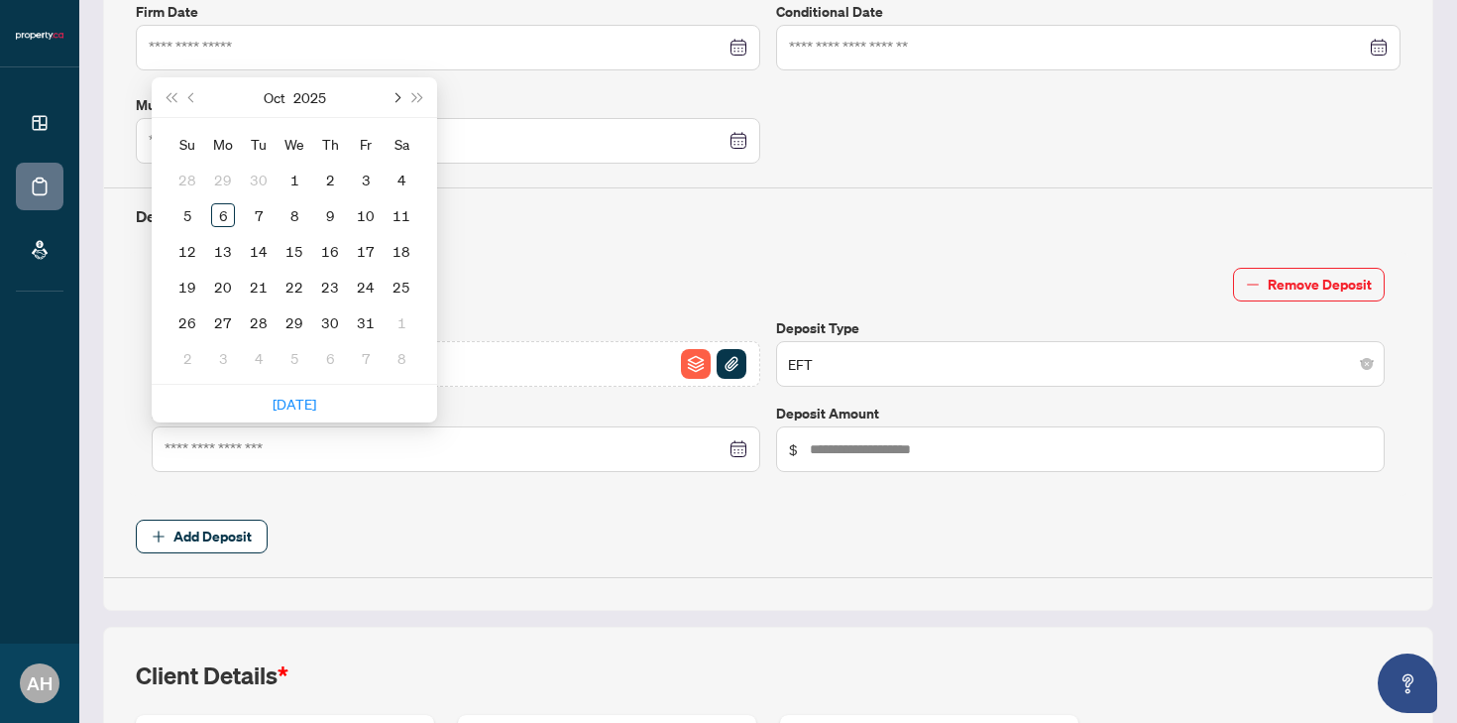
click at [394, 102] on button "Next month (PageDown)" at bounding box center [396, 97] width 22 height 40
click at [193, 93] on span "Previous month (PageUp)" at bounding box center [193, 97] width 10 height 10
type input "**********"
click at [285, 171] on div "1" at bounding box center [295, 180] width 24 height 24
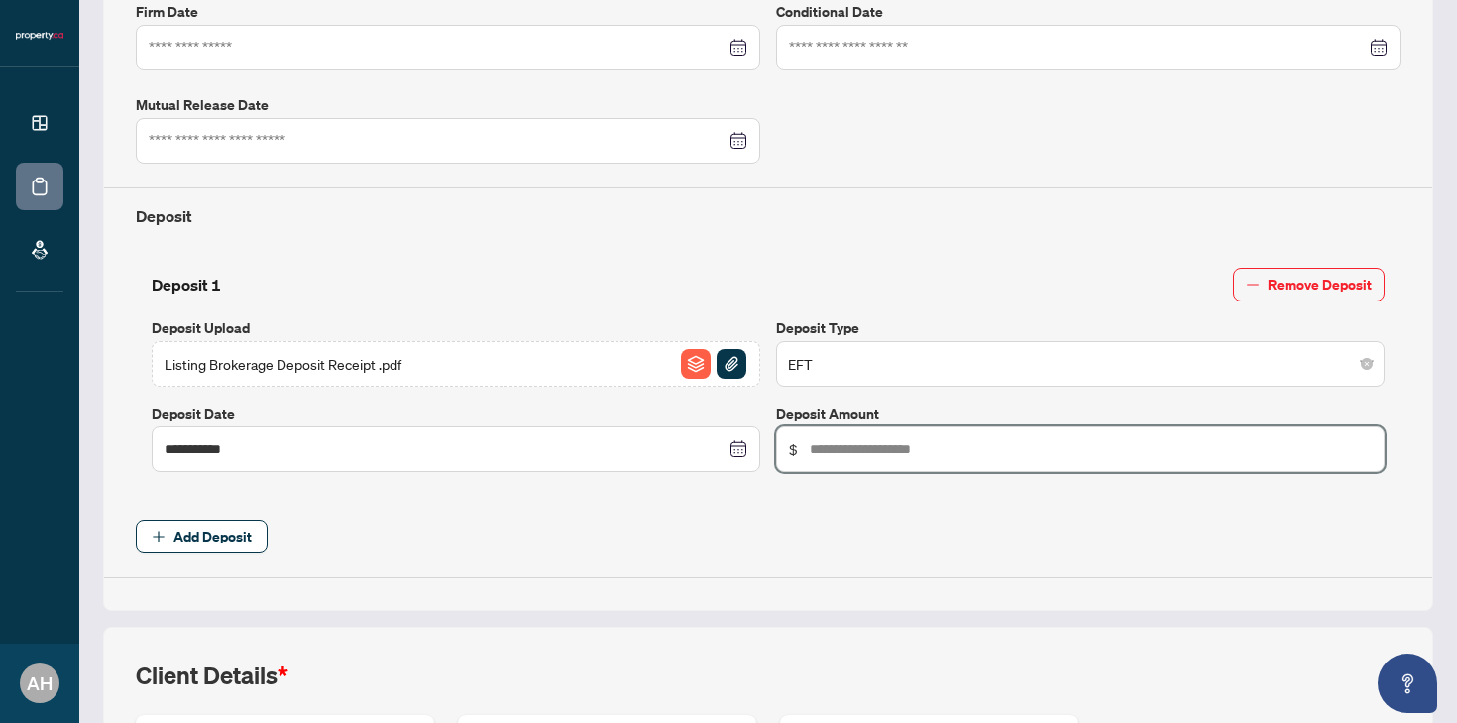
click at [911, 450] on input "text" at bounding box center [1091, 449] width 562 height 22
type input "********"
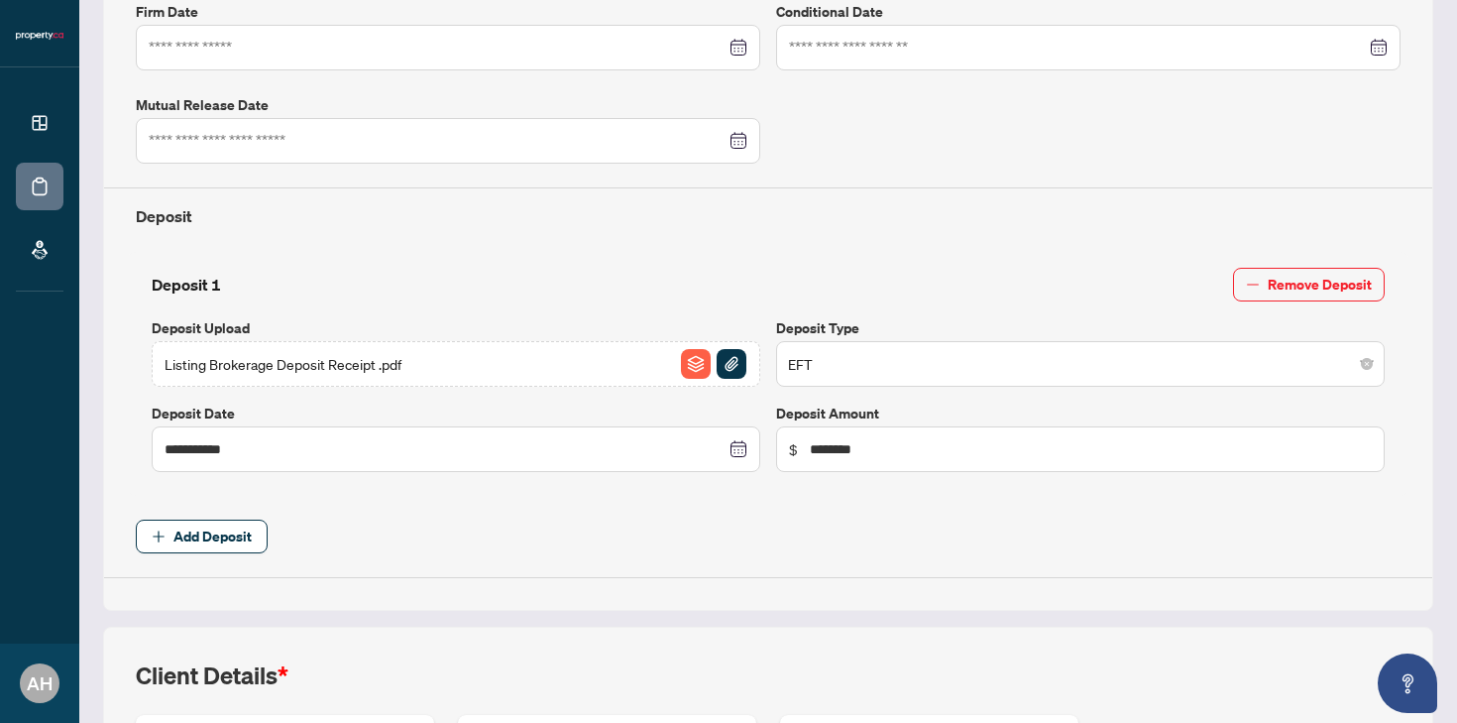
click at [1117, 521] on span "Add Deposit" at bounding box center [768, 537] width 1265 height 34
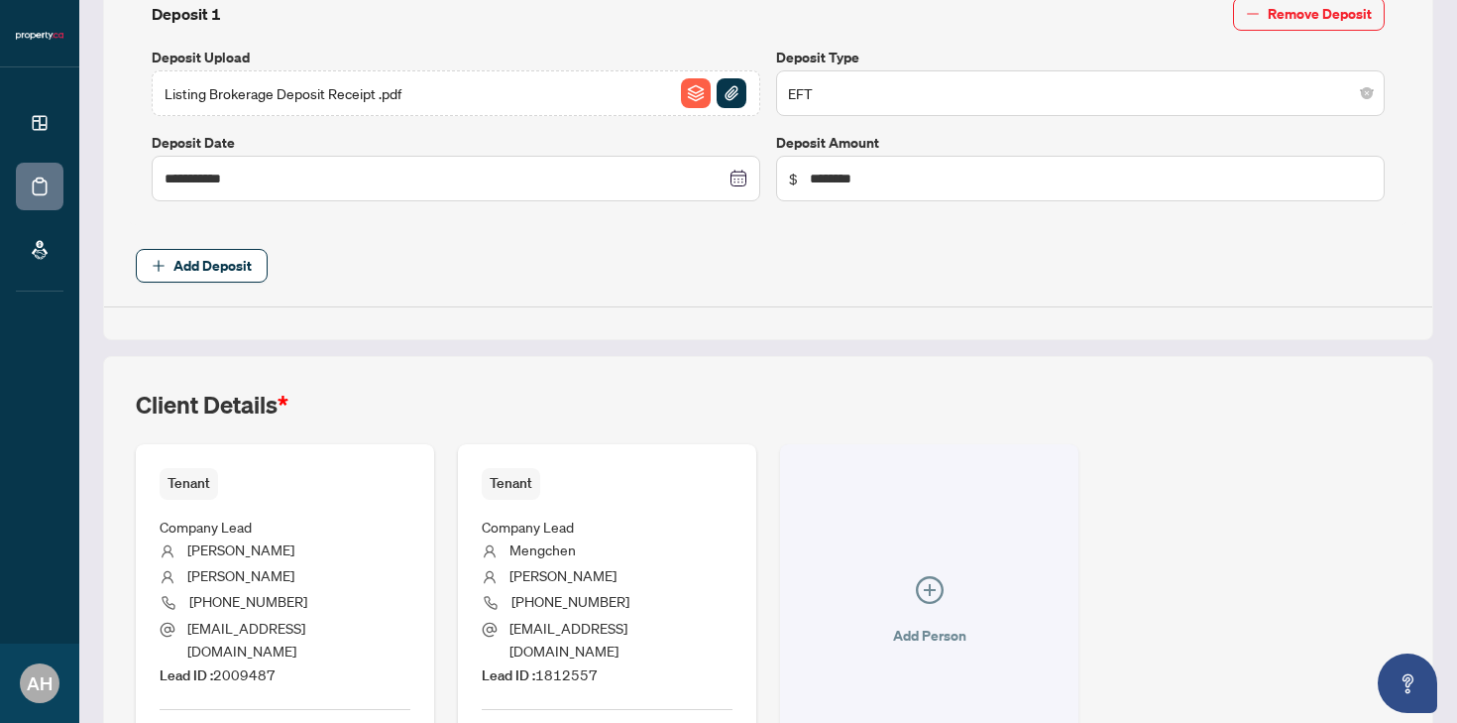
scroll to position [961, 0]
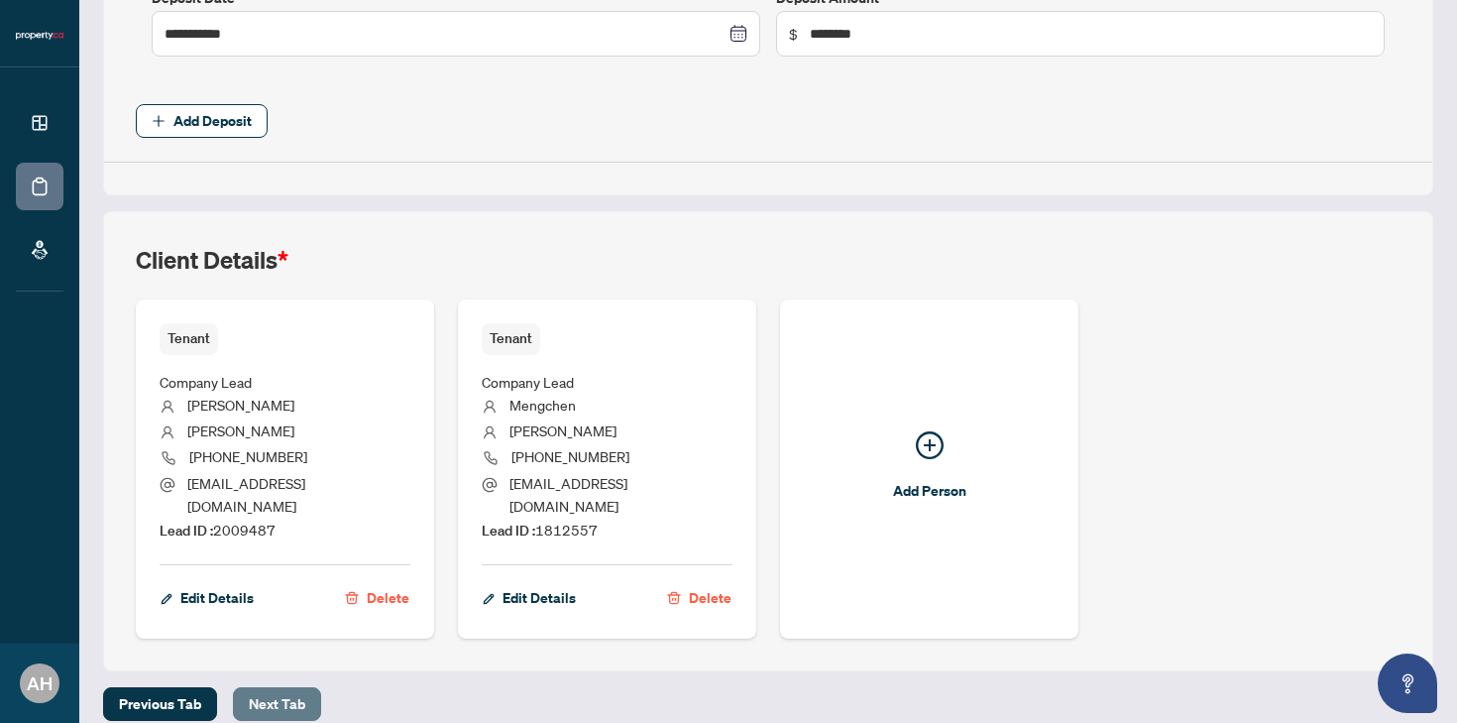
click at [312, 687] on button "Next Tab" at bounding box center [277, 704] width 88 height 34
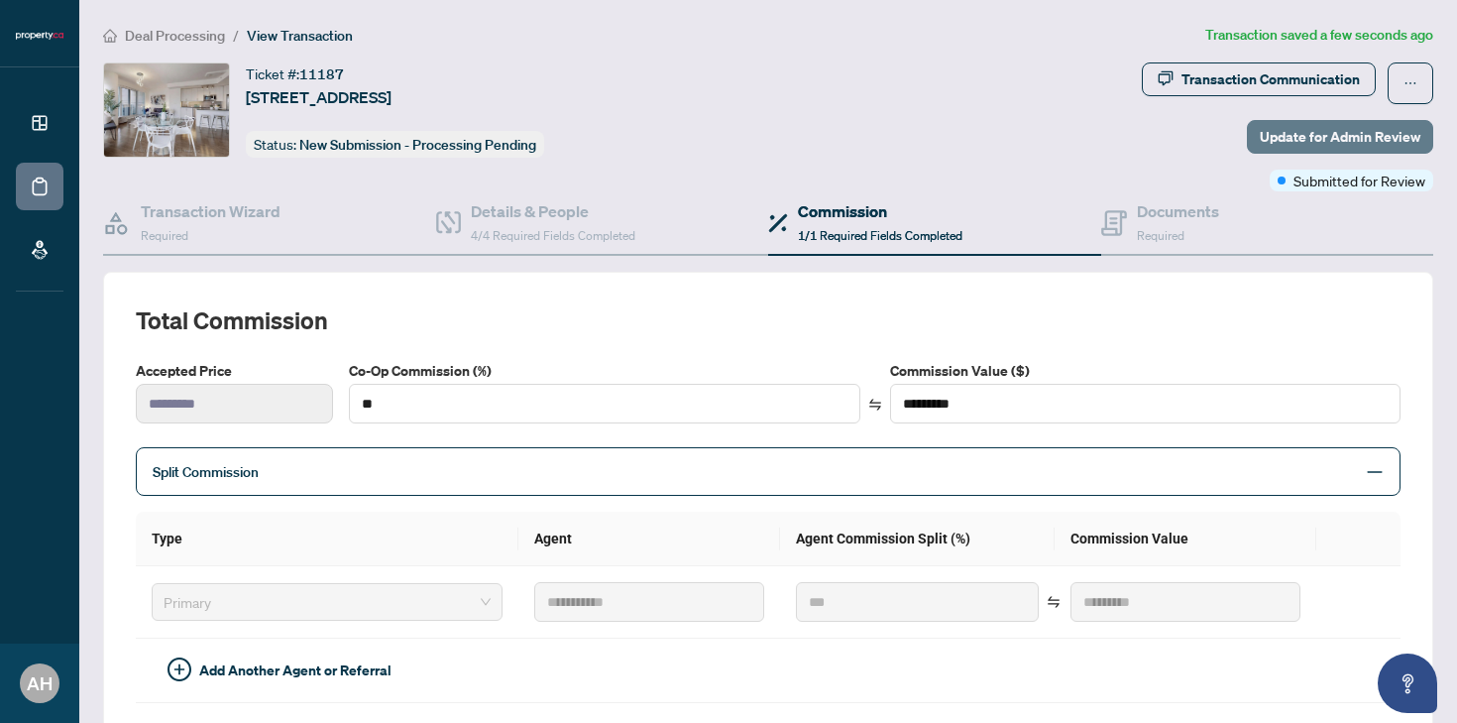
click at [1295, 125] on span "Update for Admin Review" at bounding box center [1340, 137] width 161 height 32
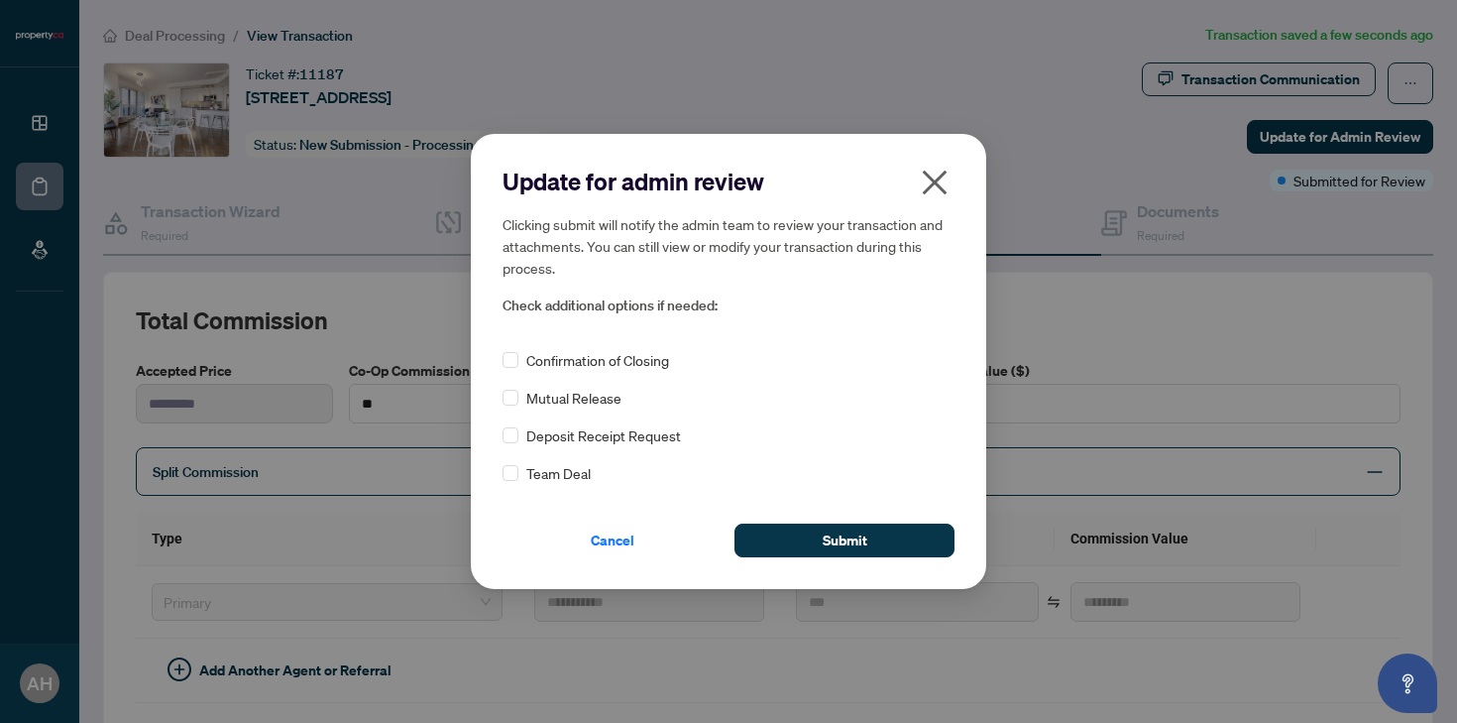
drag, startPoint x: 801, startPoint y: 549, endPoint x: 848, endPoint y: 504, distance: 65.2
click at [801, 548] on button "Submit" at bounding box center [845, 540] width 220 height 34
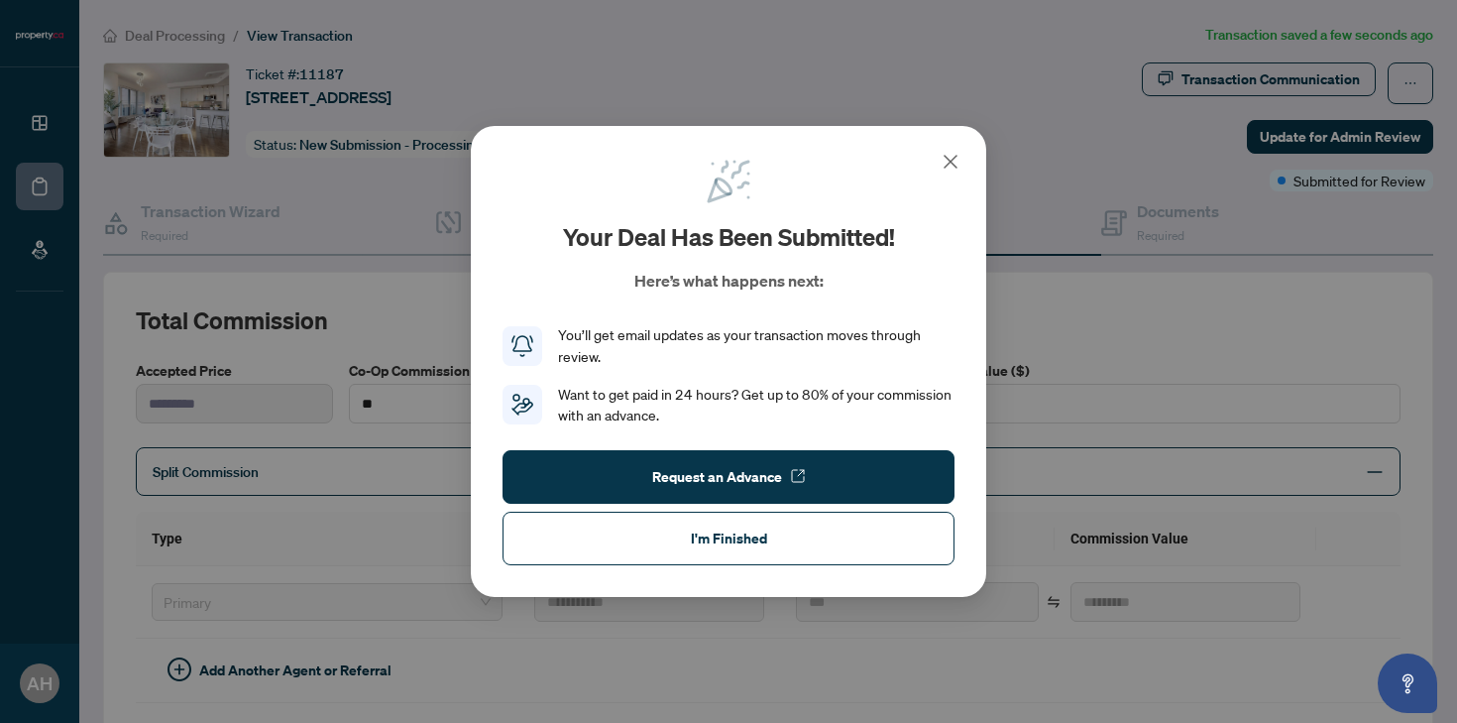
click at [846, 532] on button "I'm Finished" at bounding box center [729, 539] width 452 height 54
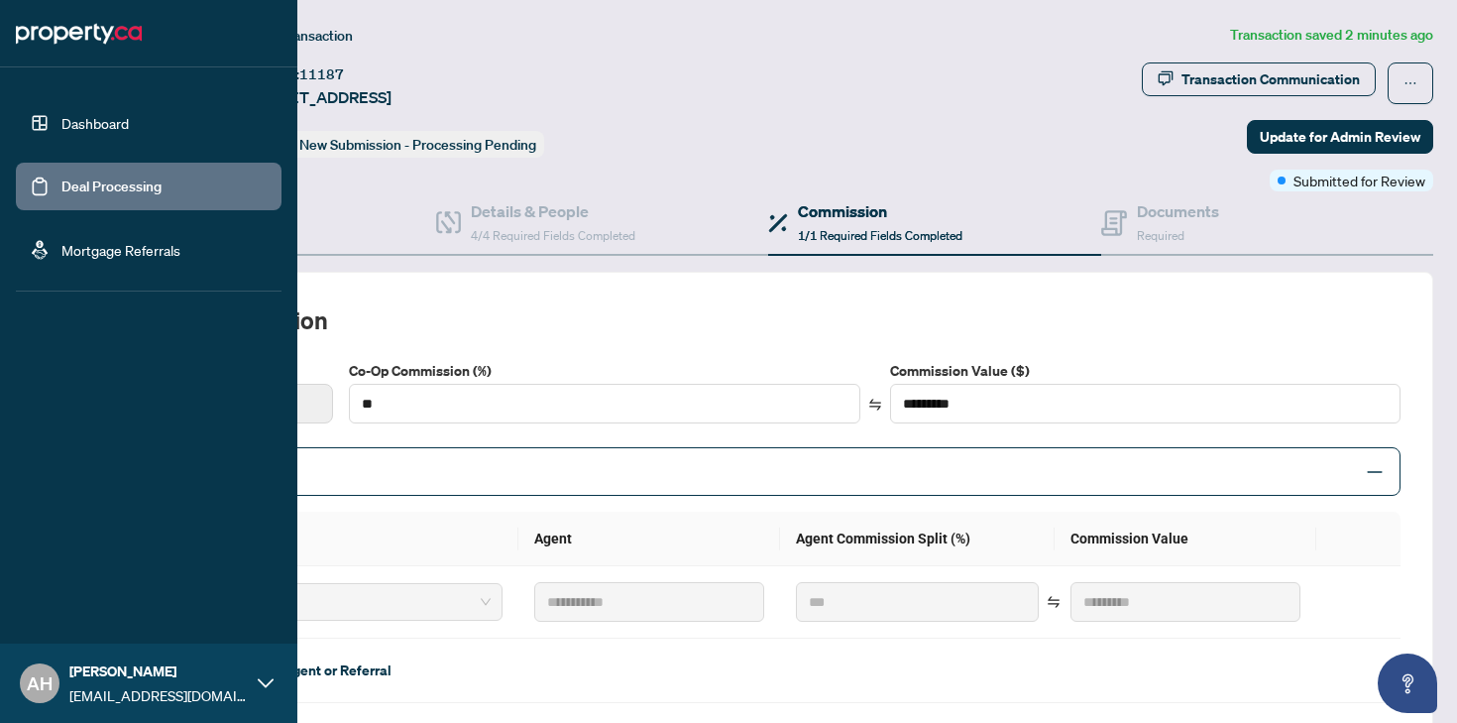
click at [61, 132] on link "Dashboard" at bounding box center [94, 123] width 67 height 18
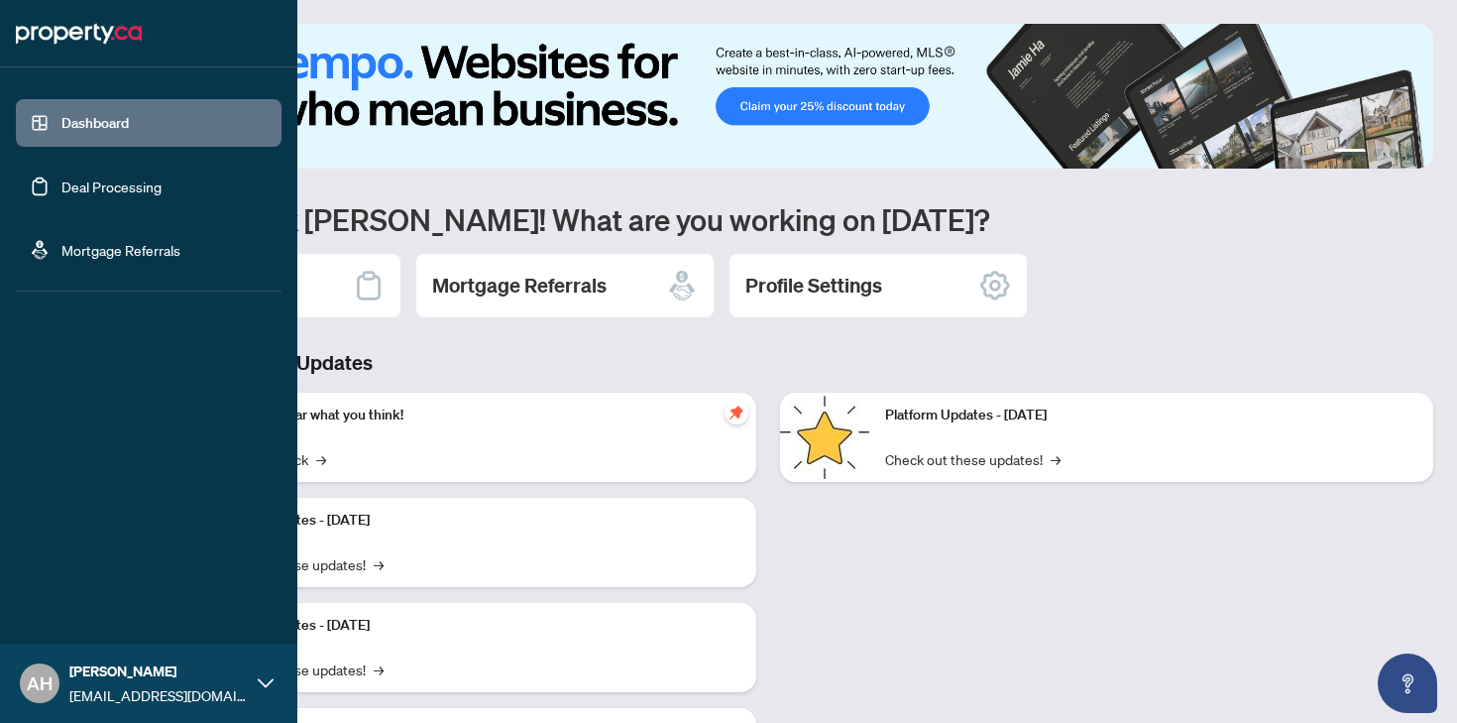
click at [9, 193] on ul "Dashboard Deal Processing Mortgage Referrals" at bounding box center [148, 186] width 297 height 206
drag, startPoint x: 68, startPoint y: 186, endPoint x: 121, endPoint y: 185, distance: 52.6
click at [68, 186] on link "Deal Processing" at bounding box center [111, 186] width 100 height 18
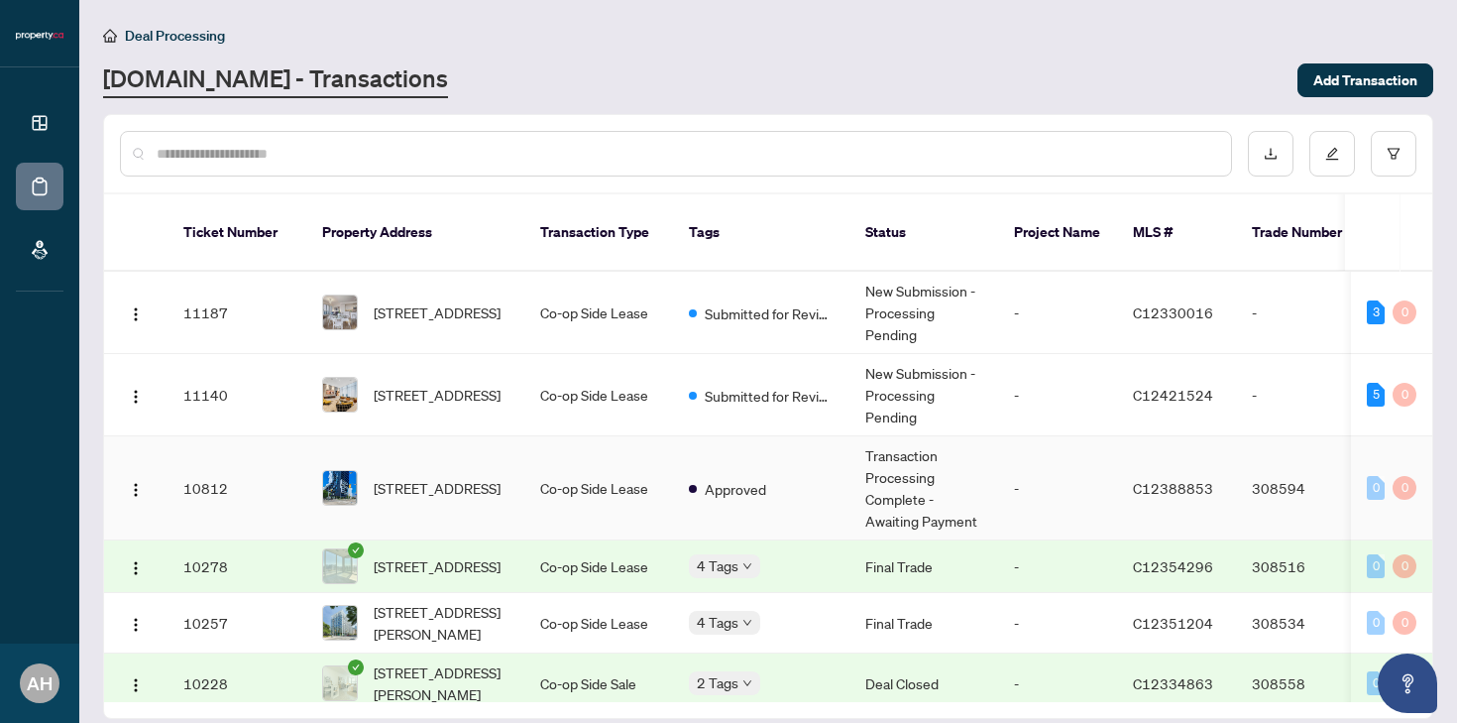
scroll to position [26, 0]
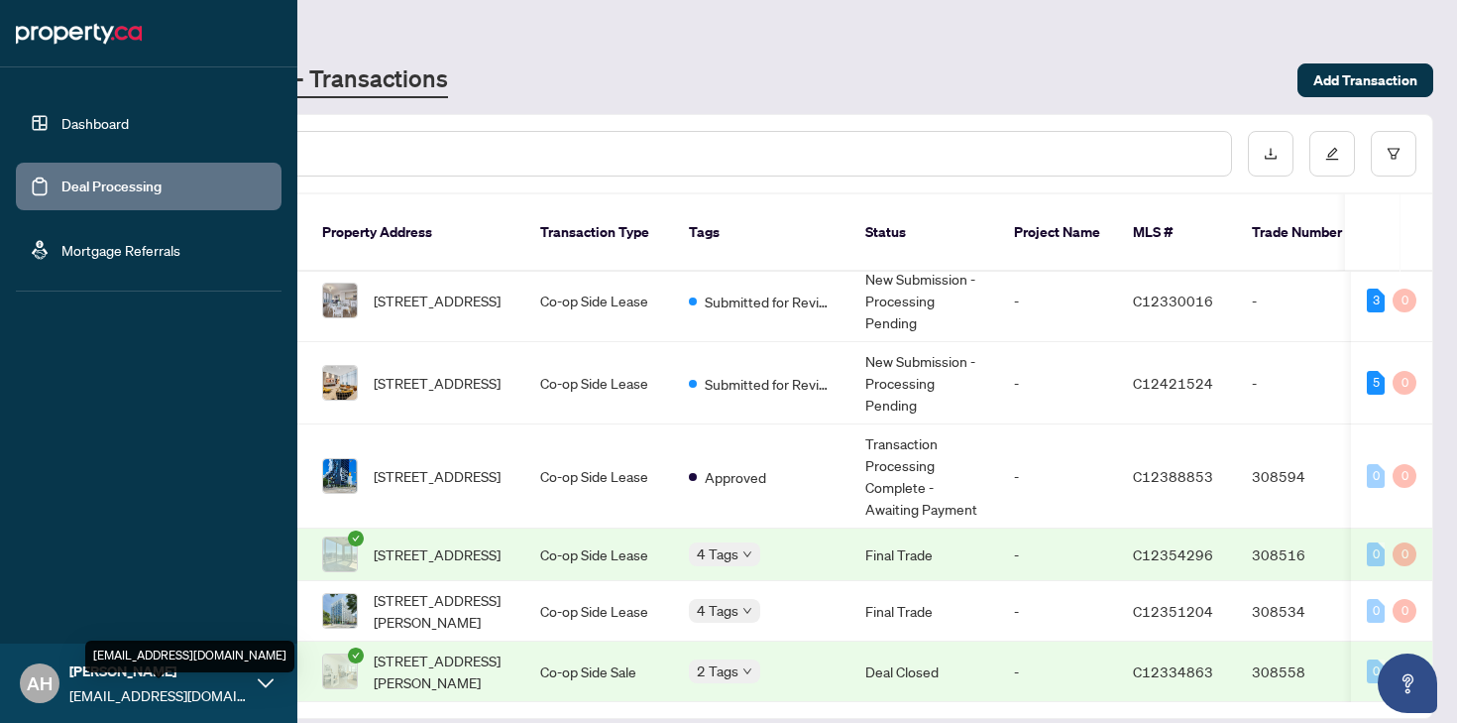
click at [197, 683] on div "[PERSON_NAME] [EMAIL_ADDRESS][DOMAIN_NAME]" at bounding box center [158, 683] width 178 height 46
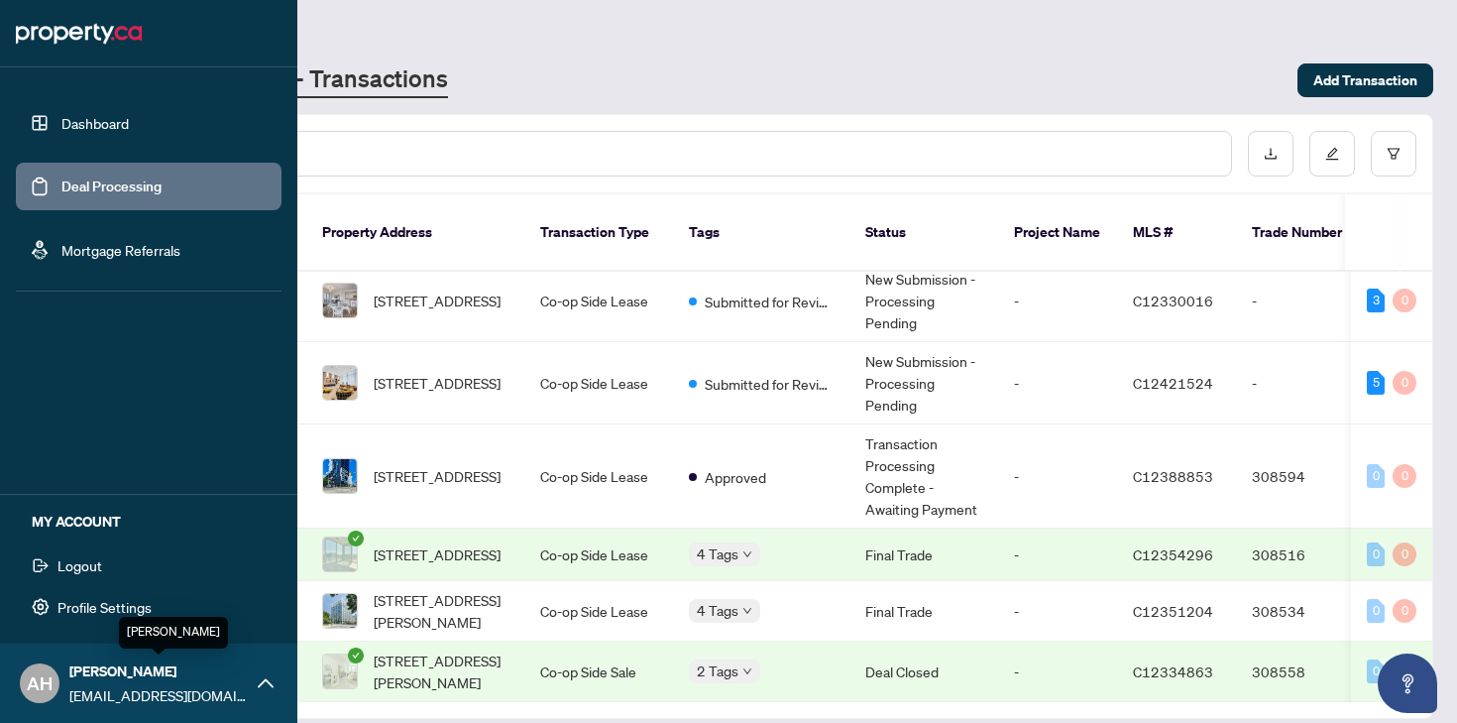
click at [232, 675] on span "[PERSON_NAME]" at bounding box center [158, 671] width 178 height 22
click at [112, 673] on span "[PERSON_NAME]" at bounding box center [158, 671] width 178 height 22
click at [103, 573] on button "Logout" at bounding box center [149, 565] width 266 height 34
